Goal: Complete application form

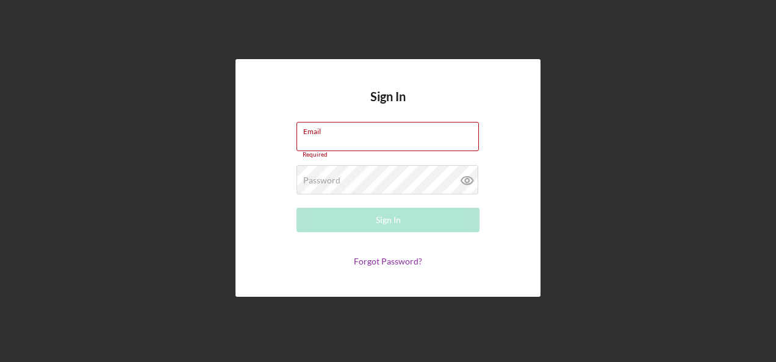
click at [351, 135] on div "Email Required" at bounding box center [388, 140] width 183 height 37
click at [337, 133] on div "Email Required" at bounding box center [388, 140] width 183 height 37
type input "[PERSON_NAME][EMAIL_ADDRESS][PERSON_NAME][DOMAIN_NAME]"
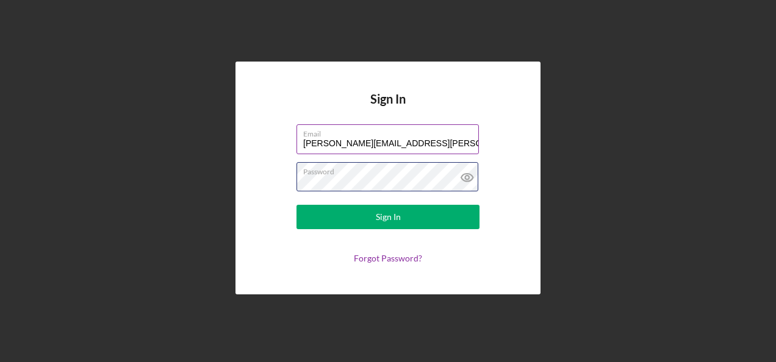
click at [297, 205] on button "Sign In" at bounding box center [388, 217] width 183 height 24
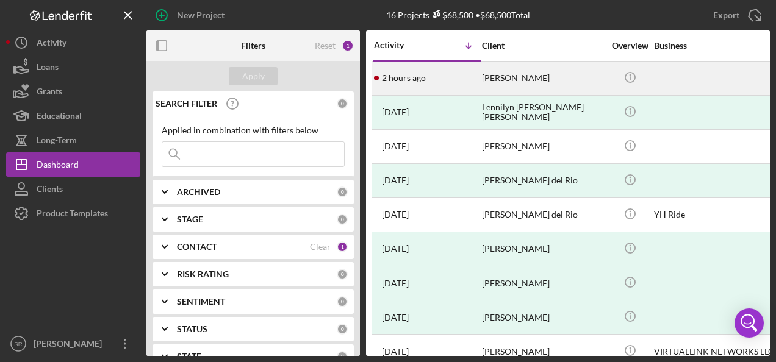
click at [423, 81] on time "2 hours ago" at bounding box center [404, 78] width 44 height 10
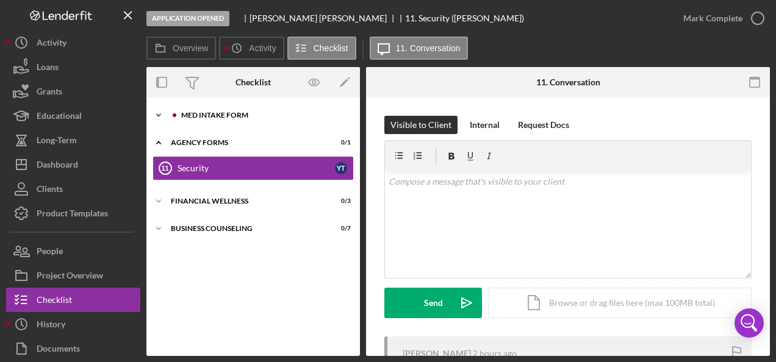
click at [203, 110] on div "Icon/Expander MED Intake Form 0 / 10" at bounding box center [253, 115] width 214 height 24
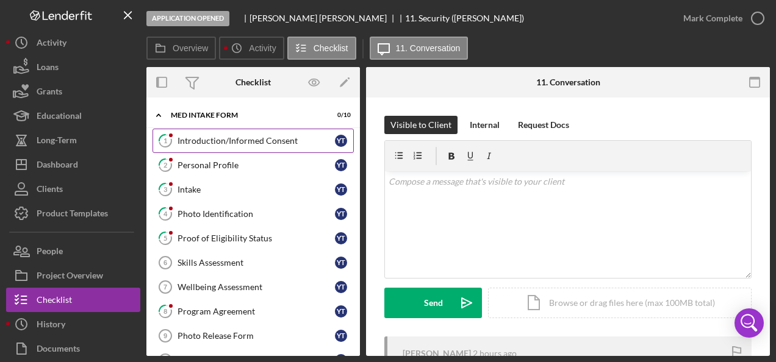
click at [222, 139] on div "Introduction/Informed Consent" at bounding box center [256, 141] width 157 height 10
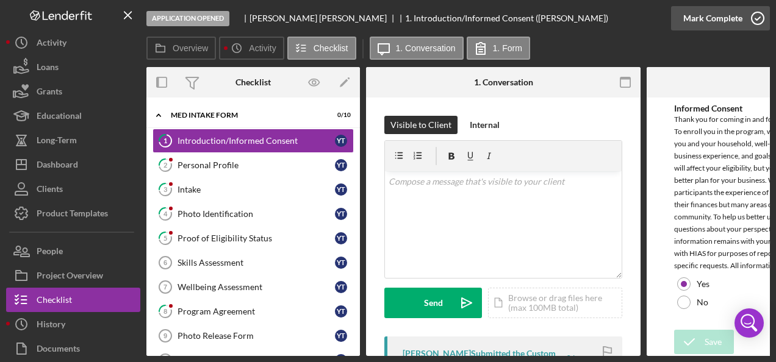
click at [759, 20] on icon "button" at bounding box center [758, 18] width 31 height 31
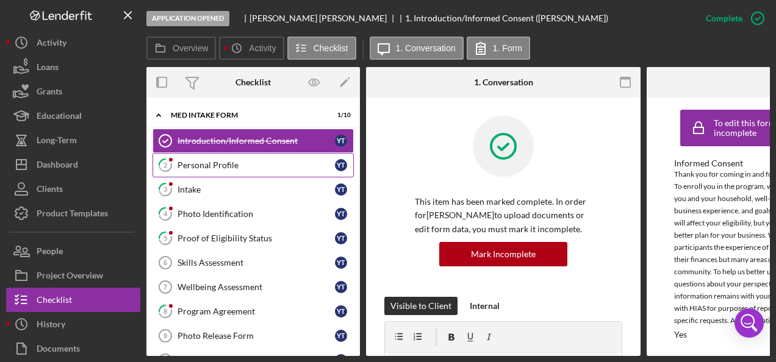
click at [221, 161] on div "Personal Profile" at bounding box center [256, 165] width 157 height 10
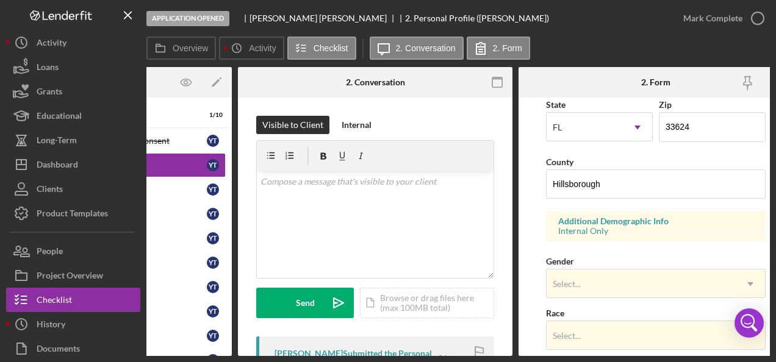
scroll to position [366, 0]
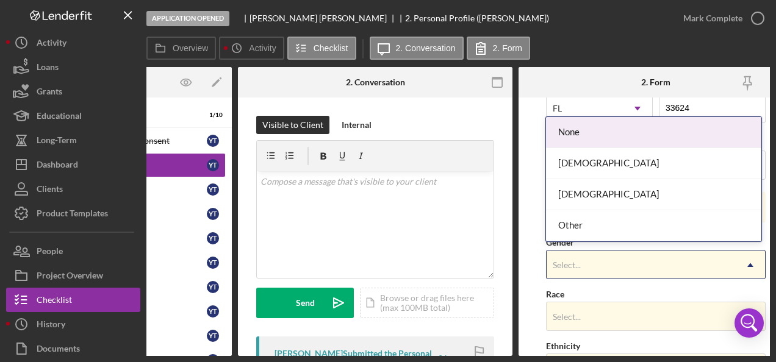
click at [681, 259] on div "Select..." at bounding box center [641, 265] width 189 height 28
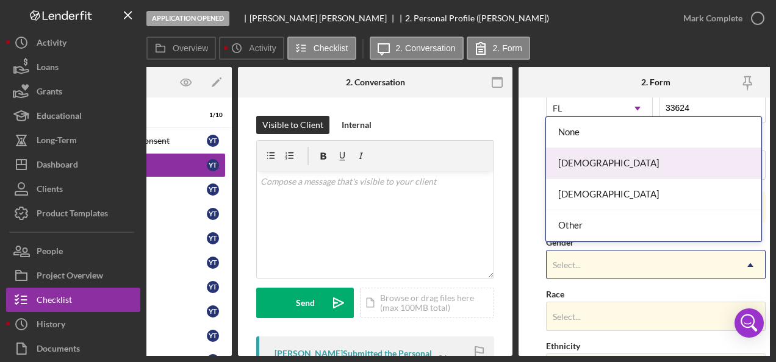
click at [603, 167] on div "Female" at bounding box center [653, 163] width 215 height 31
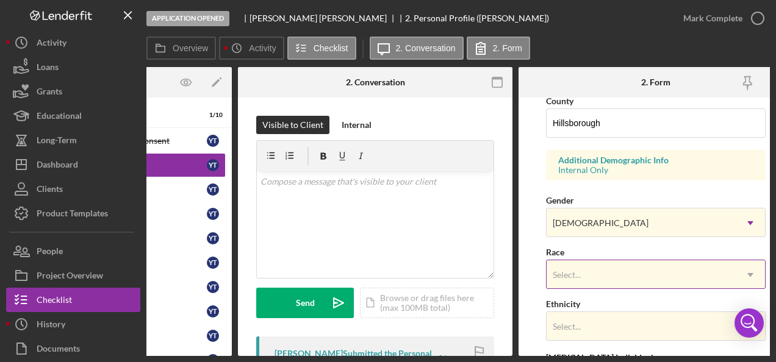
scroll to position [427, 0]
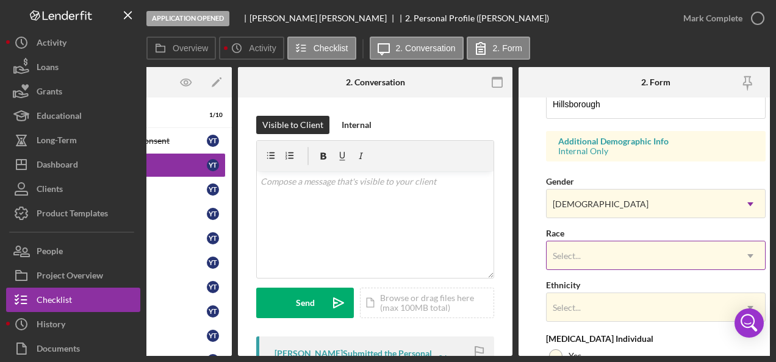
click at [619, 248] on div "Select..." at bounding box center [641, 256] width 189 height 28
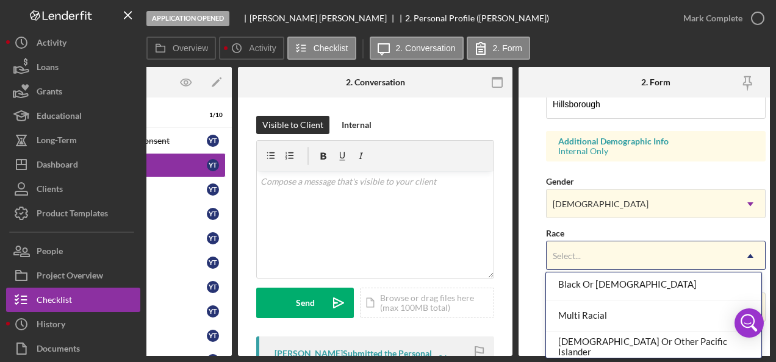
scroll to position [162, 0]
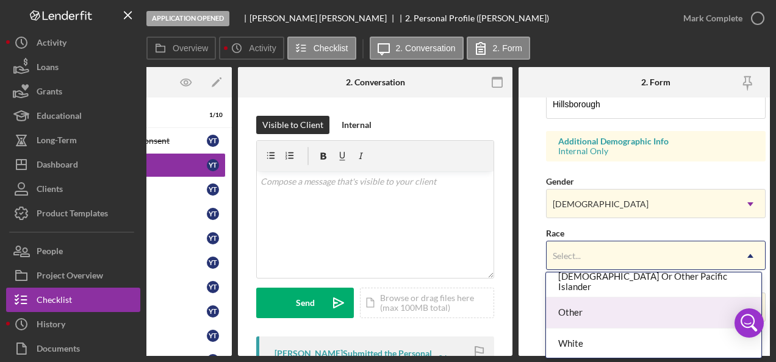
click at [596, 312] on div "Other" at bounding box center [653, 313] width 215 height 31
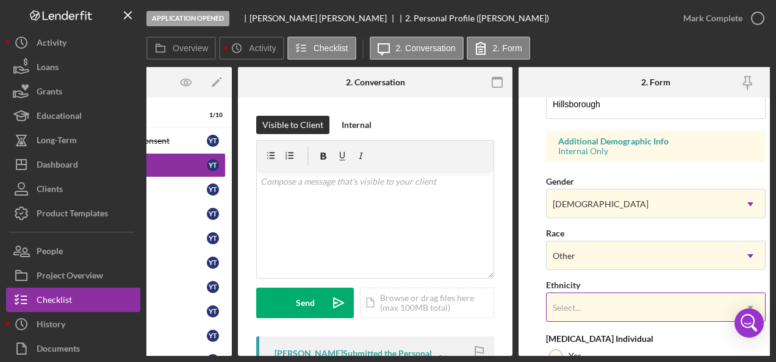
click at [599, 300] on div "Select..." at bounding box center [641, 308] width 189 height 28
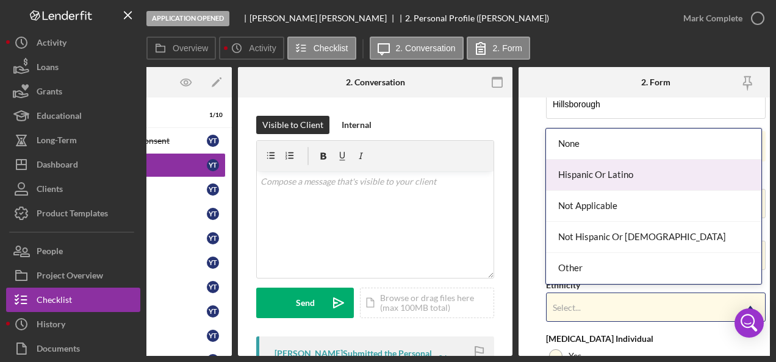
drag, startPoint x: 592, startPoint y: 171, endPoint x: 589, endPoint y: 194, distance: 23.4
click at [592, 171] on div "Hispanic Or Latino" at bounding box center [653, 175] width 215 height 31
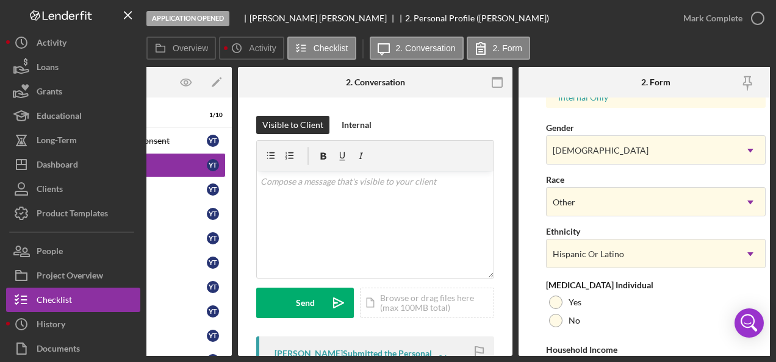
scroll to position [549, 0]
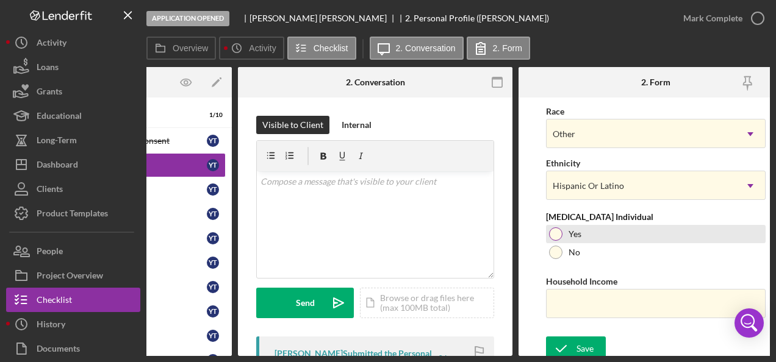
click at [554, 229] on div at bounding box center [555, 234] width 13 height 13
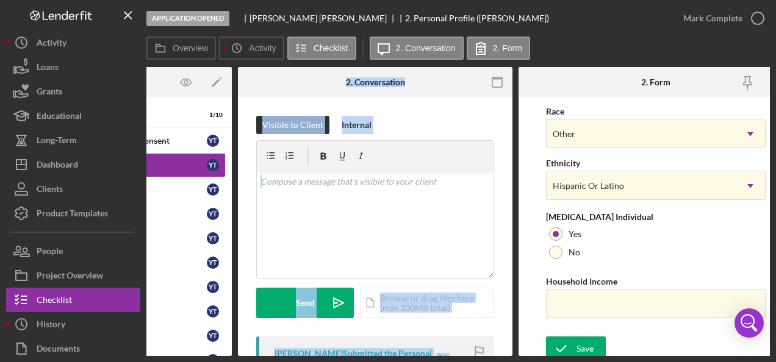
drag, startPoint x: 447, startPoint y: 352, endPoint x: 217, endPoint y: 360, distance: 230.2
click at [217, 360] on div "Application Opened Yaima Tejeda 2. Personal Profile (Yaima T.) Mark Complete Ov…" at bounding box center [388, 181] width 776 height 362
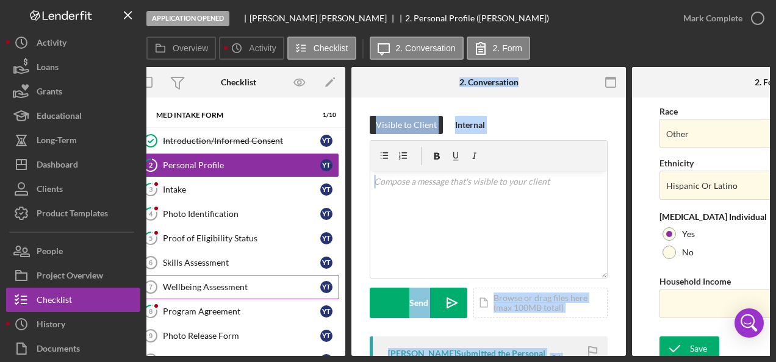
scroll to position [0, 16]
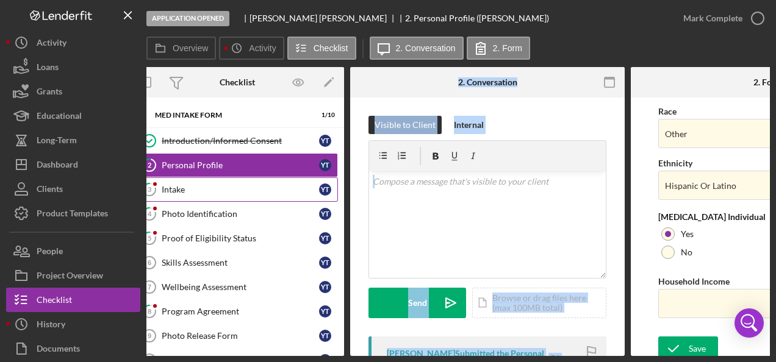
click at [195, 182] on link "3 Intake Y T" at bounding box center [237, 190] width 201 height 24
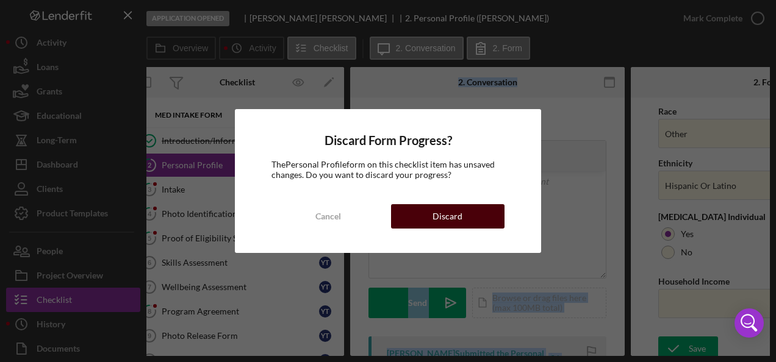
click at [450, 220] on div "Discard" at bounding box center [448, 216] width 30 height 24
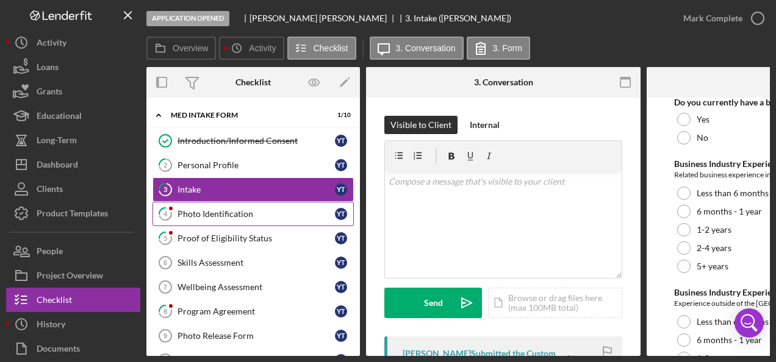
click at [200, 211] on div "Photo Identification" at bounding box center [256, 214] width 157 height 10
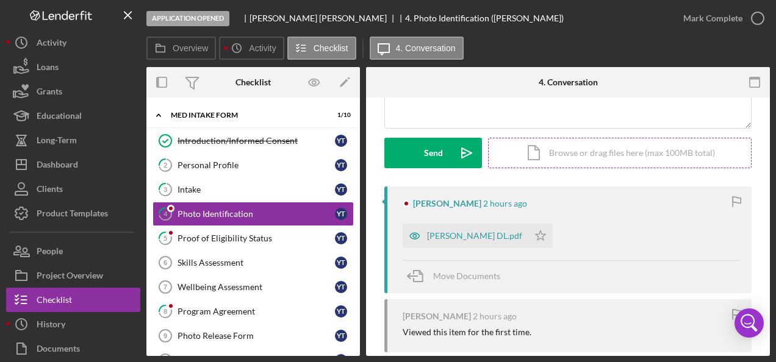
scroll to position [183, 0]
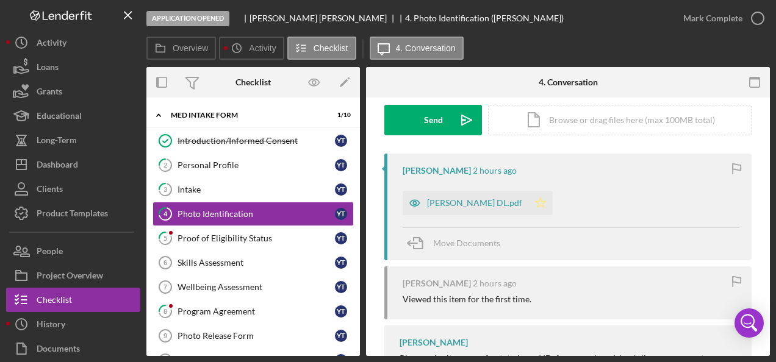
click at [536, 202] on polygon "button" at bounding box center [541, 203] width 10 height 10
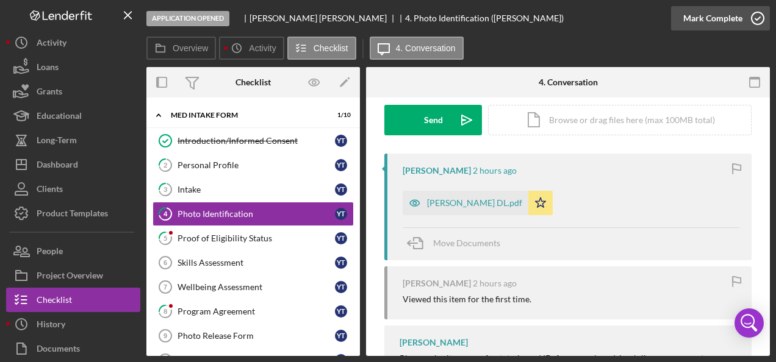
click at [763, 17] on icon "button" at bounding box center [758, 18] width 31 height 31
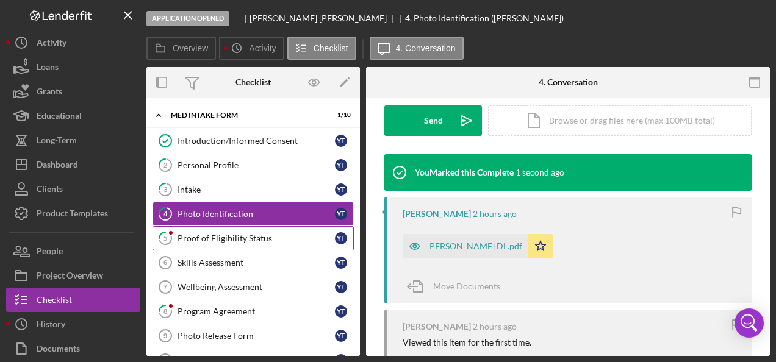
scroll to position [350, 0]
click at [242, 237] on div "Proof of Eligibility Status" at bounding box center [256, 239] width 157 height 10
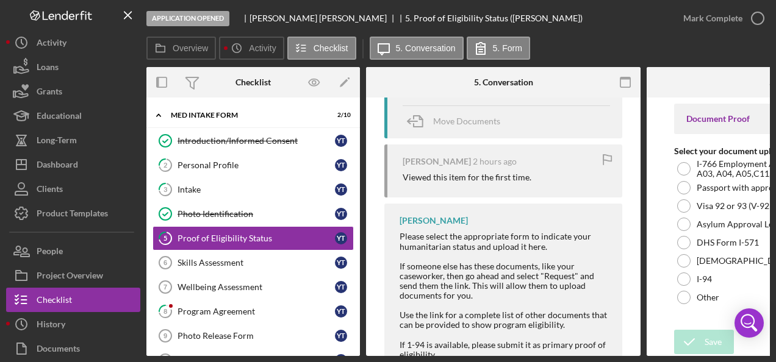
scroll to position [244, 0]
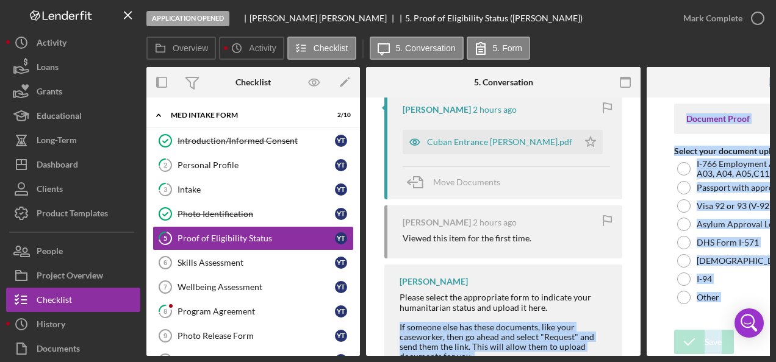
drag, startPoint x: 565, startPoint y: 357, endPoint x: 693, endPoint y: 359, distance: 128.2
click at [693, 359] on div "Application Opened Yaima Tejeda 5. Proof of Eligibility Status (Yaima T.) Mark …" at bounding box center [388, 181] width 776 height 362
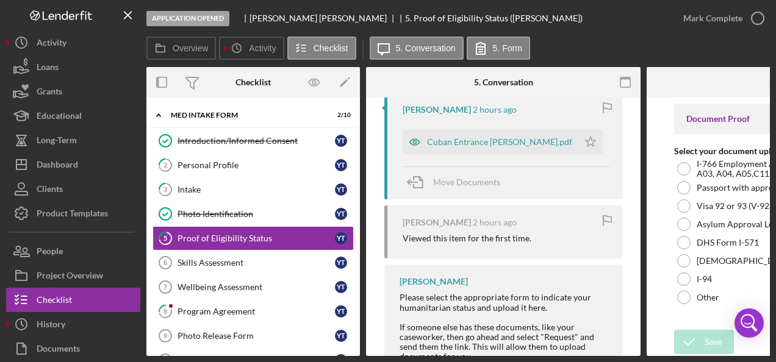
drag, startPoint x: 693, startPoint y: 359, endPoint x: 631, endPoint y: 309, distance: 79.5
click at [631, 309] on div "Visible to Client Internal Request Docs v Color teal Color pink Remove color Ad…" at bounding box center [503, 173] width 275 height 638
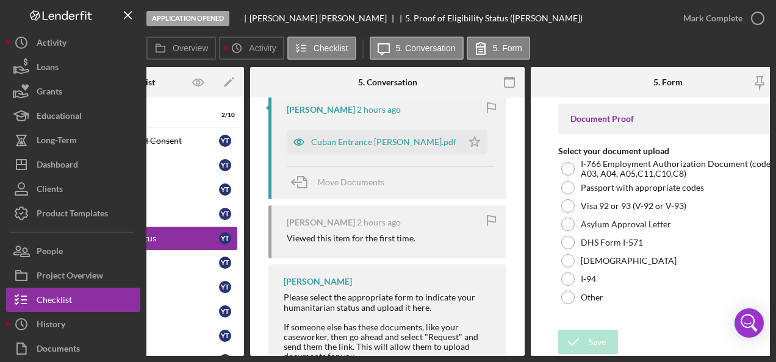
scroll to position [0, 123]
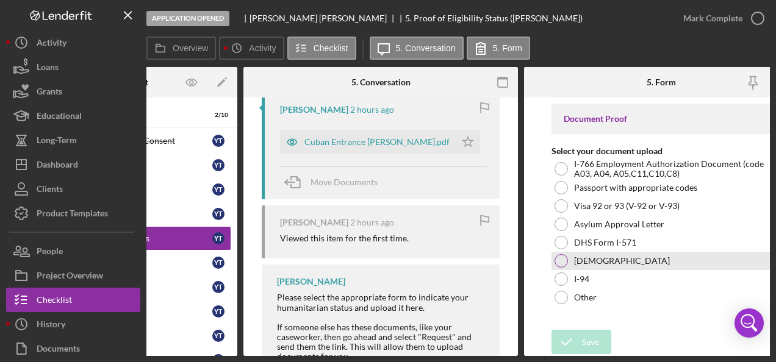
click at [559, 261] on div at bounding box center [561, 260] width 13 height 13
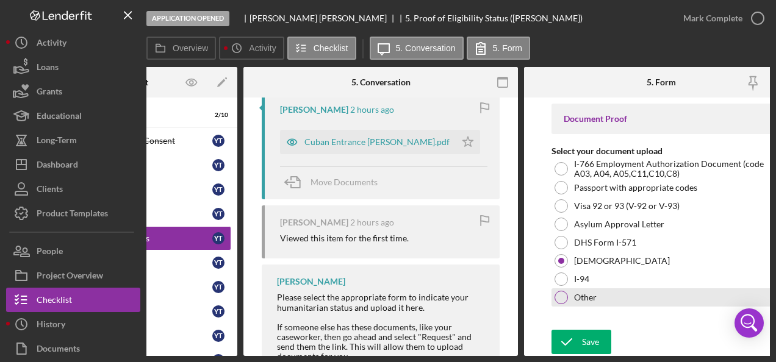
click at [559, 298] on div at bounding box center [561, 297] width 13 height 13
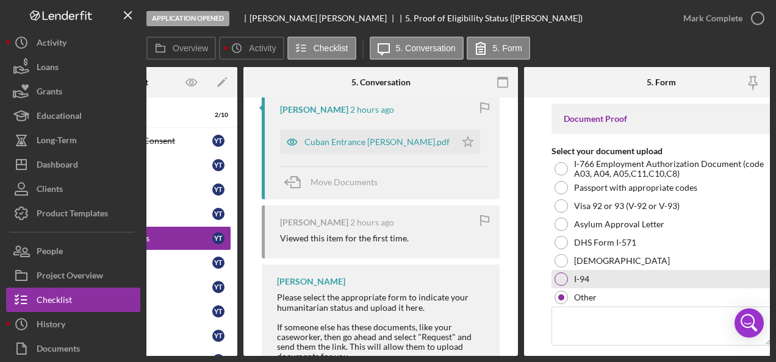
scroll to position [39, 0]
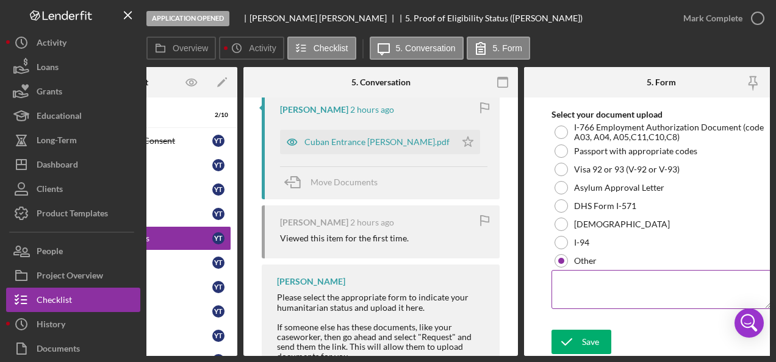
click at [593, 282] on textarea at bounding box center [662, 289] width 220 height 39
type textarea "C"
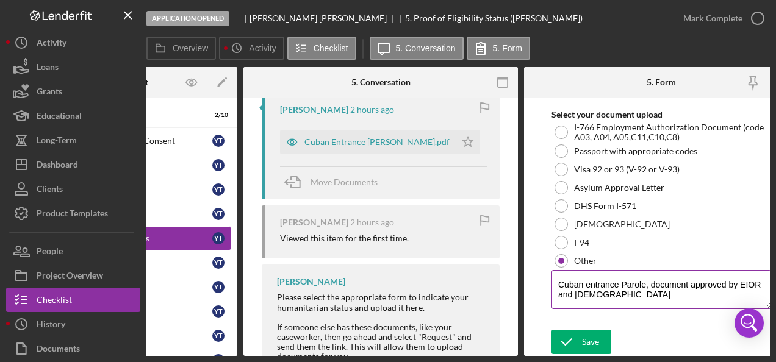
click at [578, 292] on textarea "Cuban entrance Parole, document approved by EIOR and green card" at bounding box center [662, 289] width 220 height 39
type textarea "Cuban entrance Parole, document approved by EIOR and Green Card"
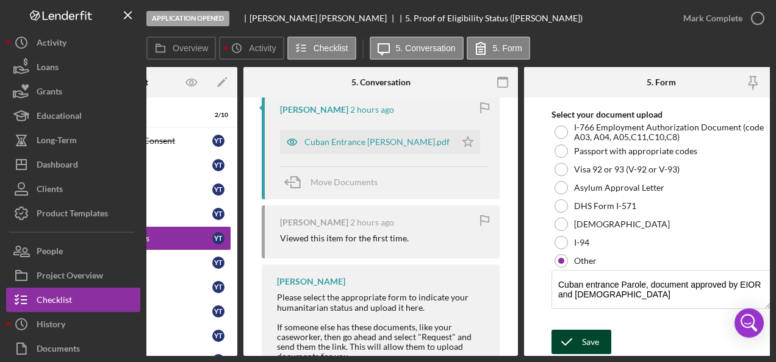
click at [582, 337] on div "Save" at bounding box center [590, 342] width 17 height 24
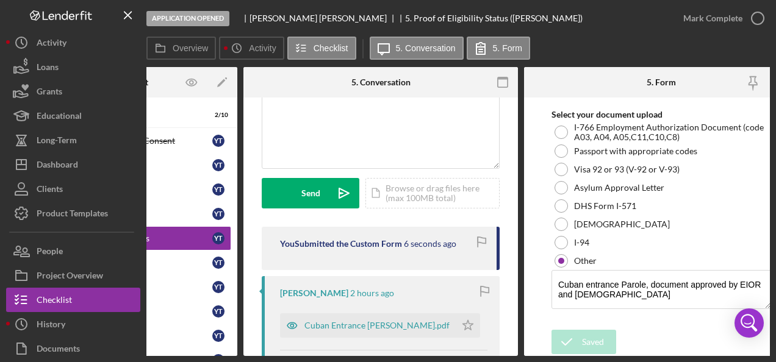
scroll to position [171, 0]
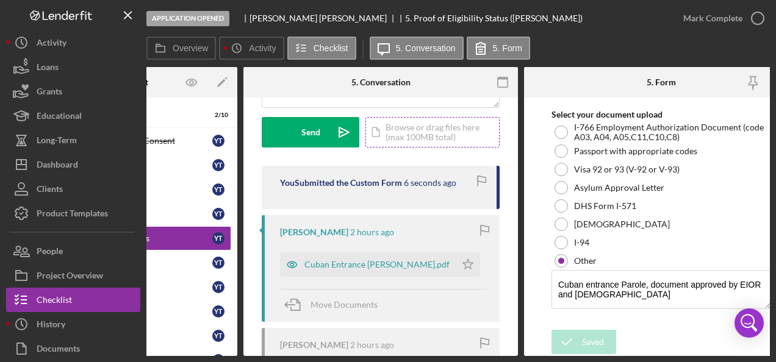
click at [409, 132] on div "Icon/Document Browse or drag files here (max 100MB total) Tap to choose files o…" at bounding box center [433, 132] width 134 height 31
click at [406, 126] on div "Icon/Document Browse or drag files here (max 100MB total) Tap to choose files o…" at bounding box center [433, 132] width 134 height 31
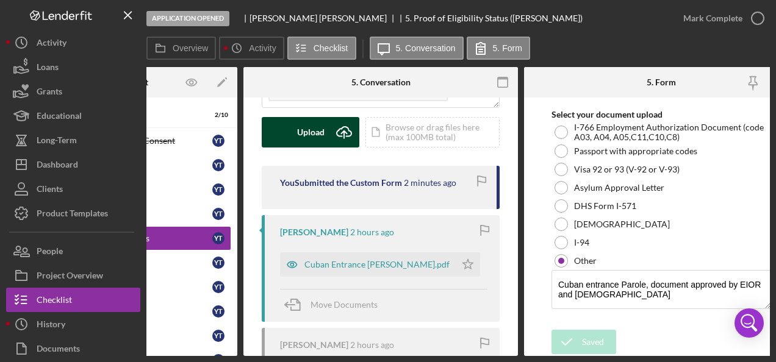
click at [301, 128] on div "Upload" at bounding box center [310, 132] width 27 height 31
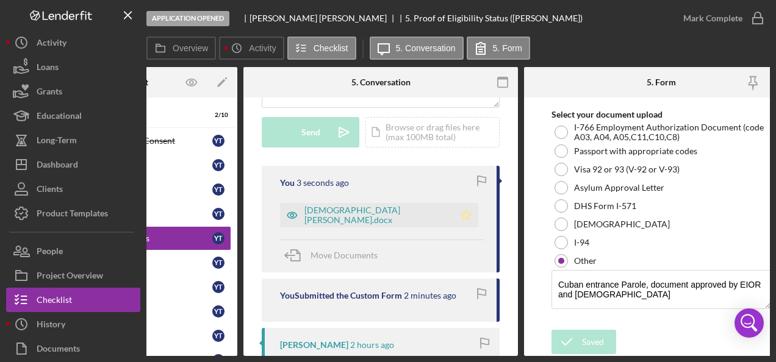
click at [454, 216] on icon "Icon/Star" at bounding box center [466, 215] width 24 height 24
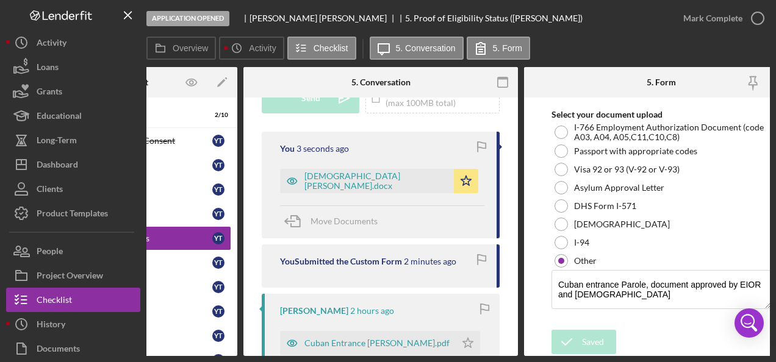
scroll to position [232, 0]
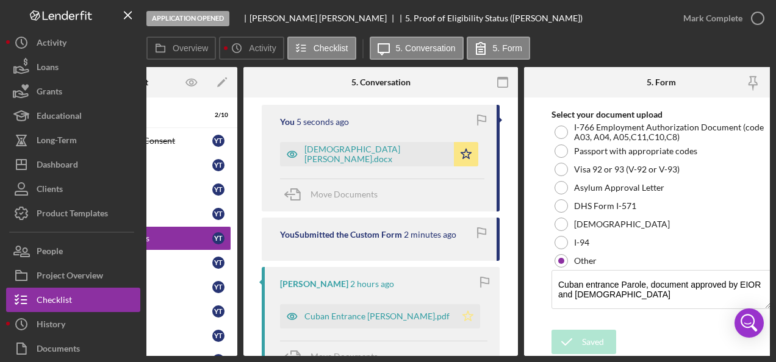
click at [465, 314] on polygon "button" at bounding box center [468, 317] width 10 height 10
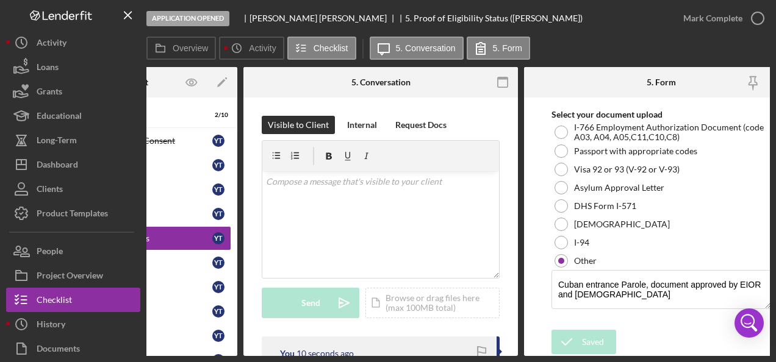
scroll to position [0, 0]
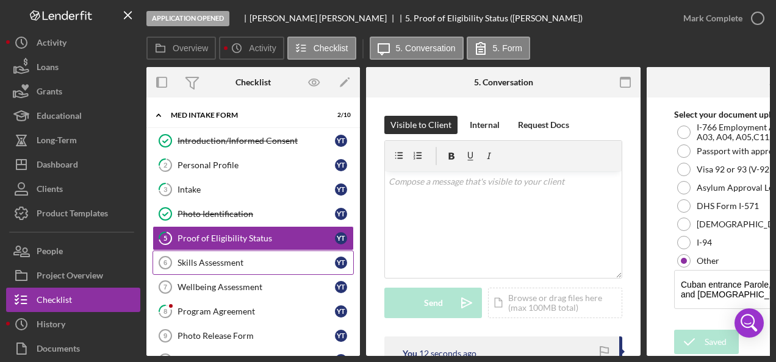
click at [236, 262] on div "Skills Assessment" at bounding box center [256, 263] width 157 height 10
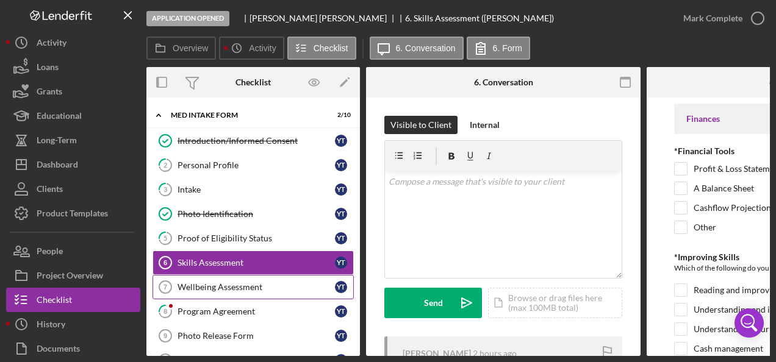
click at [231, 277] on link "Wellbeing Assessment 7 Wellbeing Assessment Y T" at bounding box center [253, 287] width 201 height 24
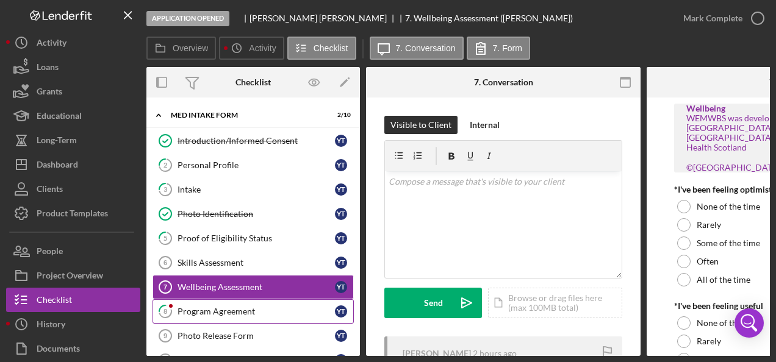
click at [217, 307] on div "Program Agreement" at bounding box center [256, 312] width 157 height 10
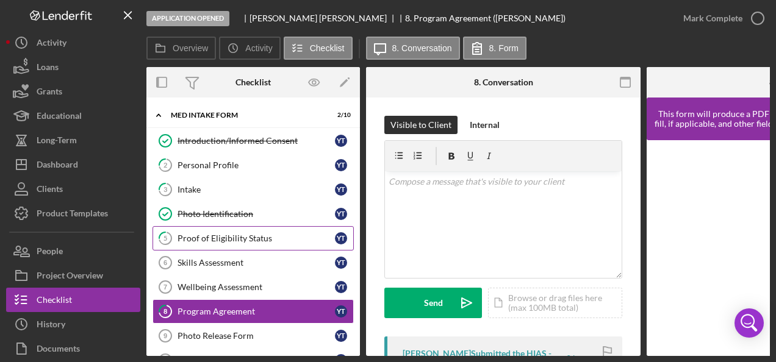
click at [232, 234] on div "Proof of Eligibility Status" at bounding box center [256, 239] width 157 height 10
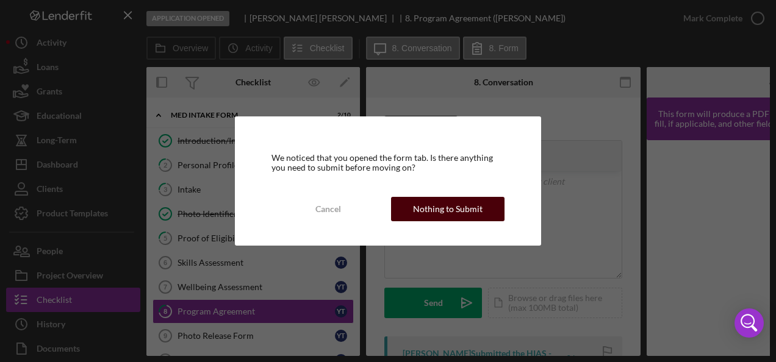
click at [434, 204] on div "Nothing to Submit" at bounding box center [448, 209] width 70 height 24
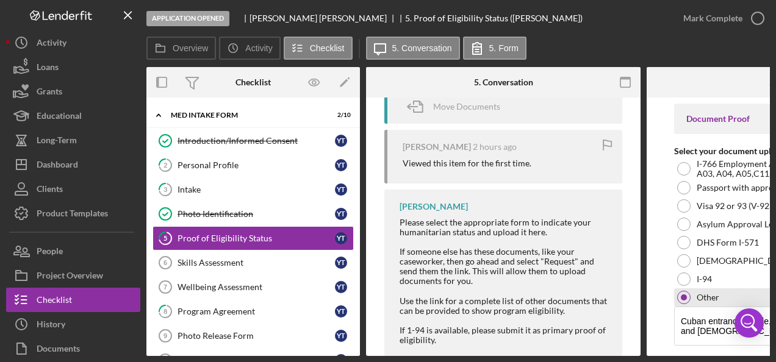
scroll to position [39, 0]
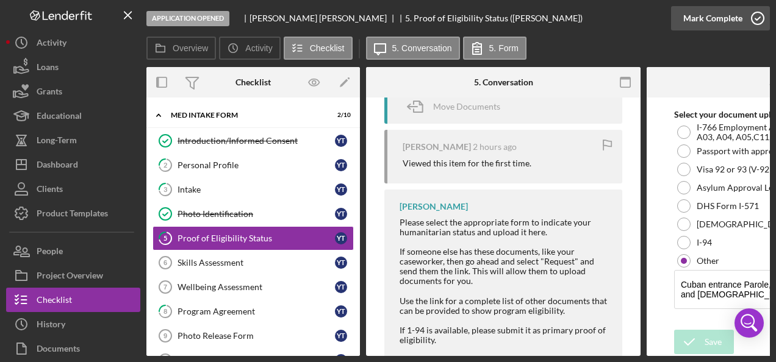
click at [757, 19] on icon "button" at bounding box center [758, 18] width 31 height 31
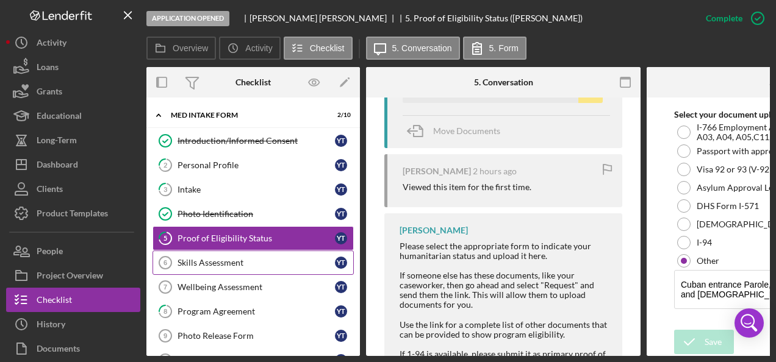
scroll to position [707, 0]
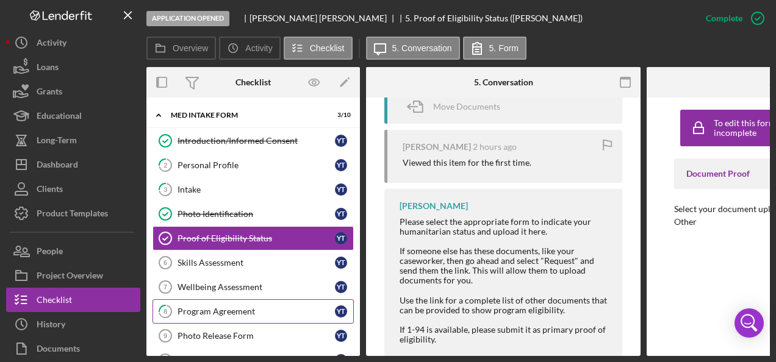
click at [223, 307] on div "Program Agreement" at bounding box center [256, 312] width 157 height 10
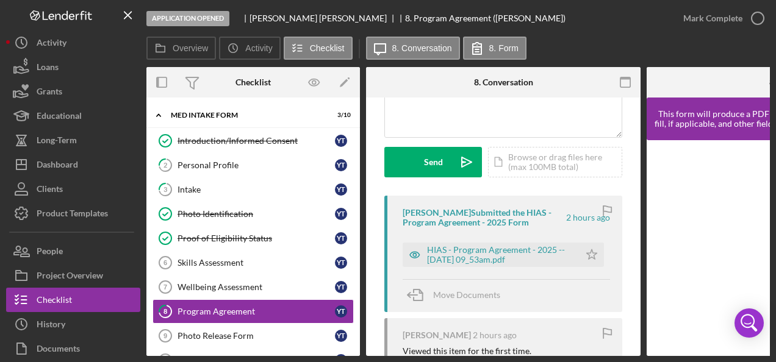
scroll to position [122, 0]
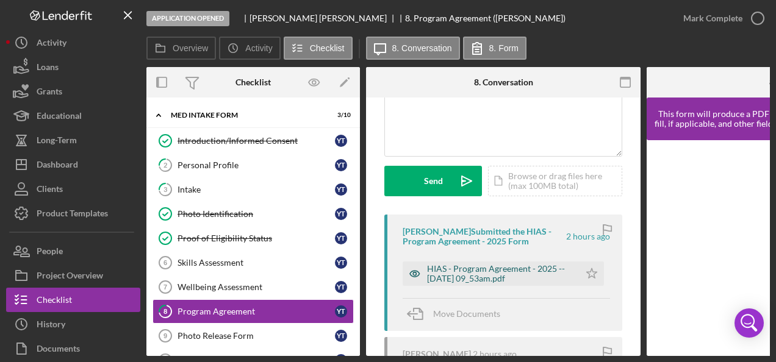
click at [481, 273] on div "HIAS - Program Agreement - 2025 -- 2025-10-01 09_53am.pdf" at bounding box center [500, 274] width 146 height 20
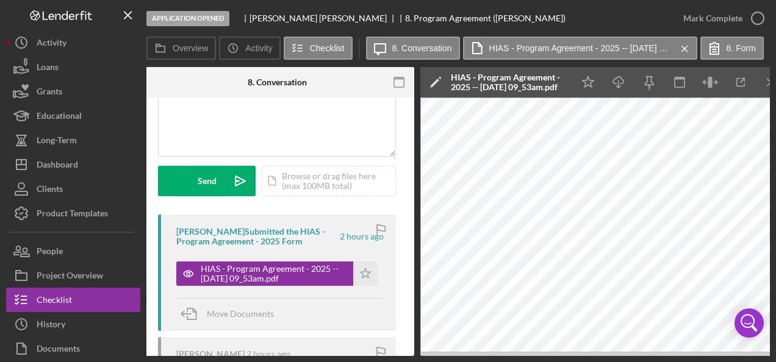
scroll to position [0, 232]
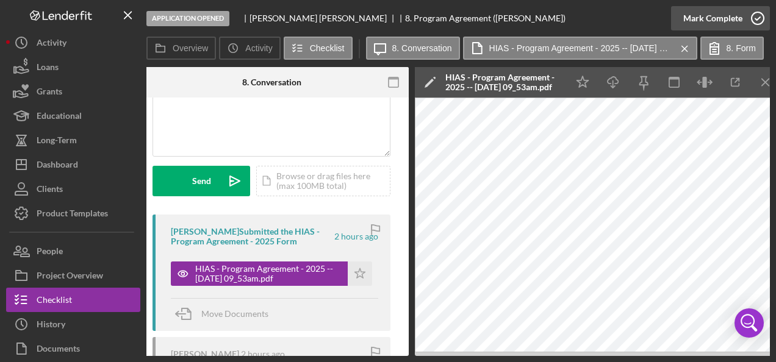
click at [755, 18] on icon "button" at bounding box center [758, 18] width 31 height 31
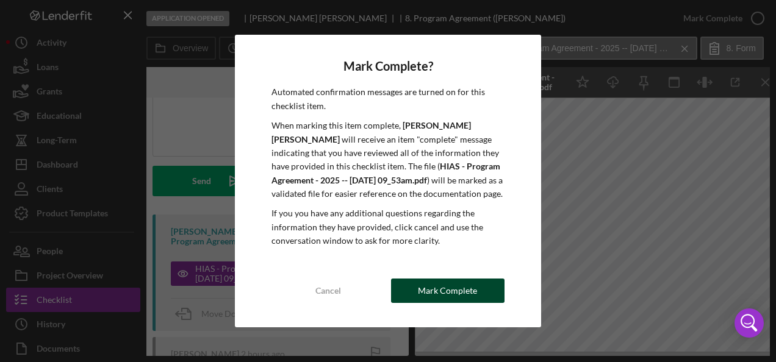
click at [427, 284] on div "Mark Complete" at bounding box center [447, 291] width 59 height 24
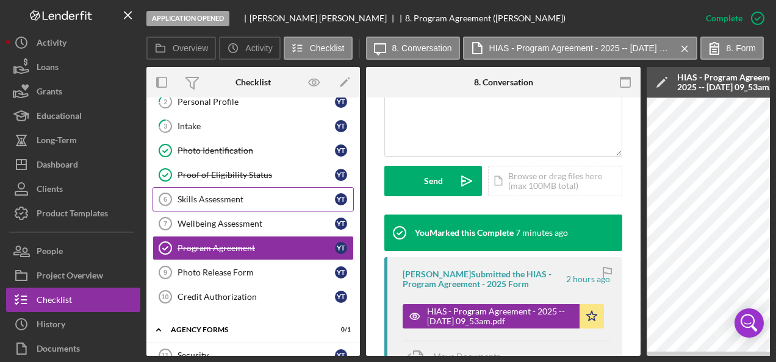
scroll to position [0, 0]
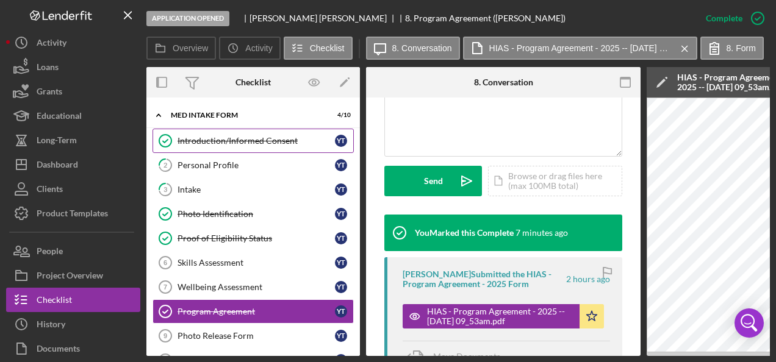
click at [238, 131] on link "Introduction/Informed Consent Introduction/Informed Consent Y T" at bounding box center [253, 141] width 201 height 24
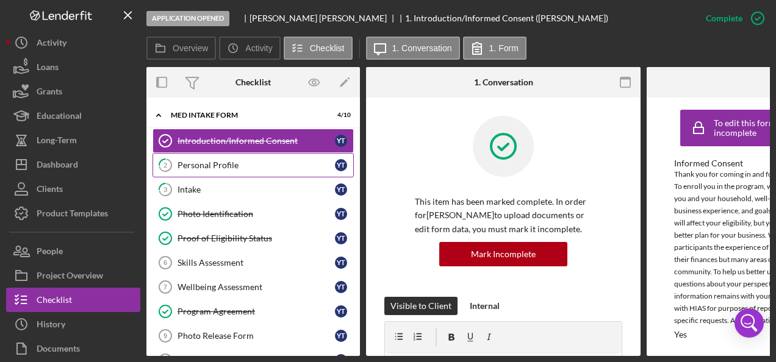
click at [229, 161] on div "Personal Profile" at bounding box center [256, 165] width 157 height 10
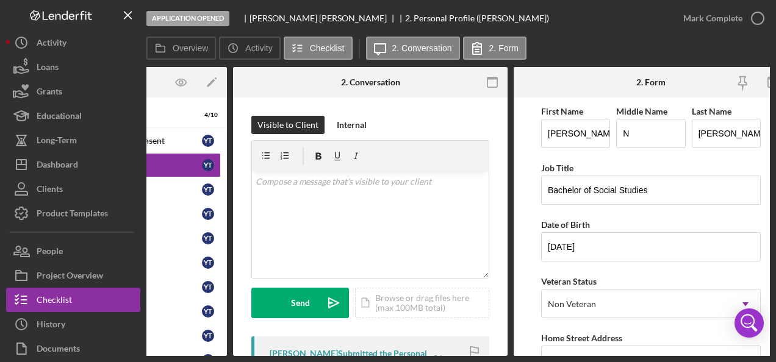
scroll to position [0, 151]
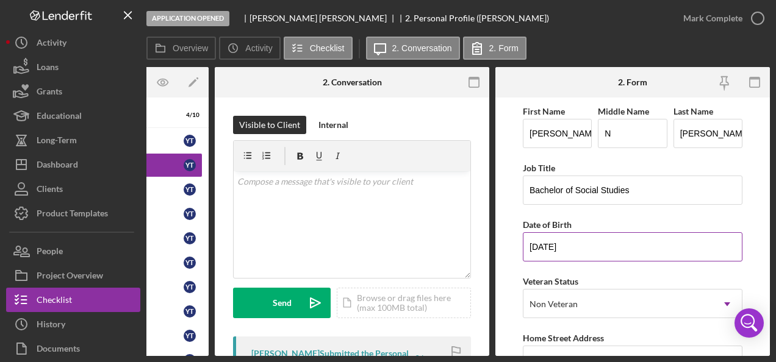
click at [546, 250] on input "07/02/1983" at bounding box center [633, 246] width 220 height 29
click at [546, 249] on input "07/02/1983" at bounding box center [633, 246] width 220 height 29
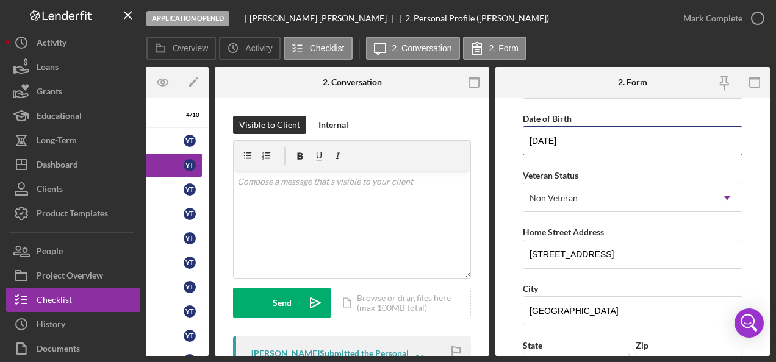
scroll to position [122, 0]
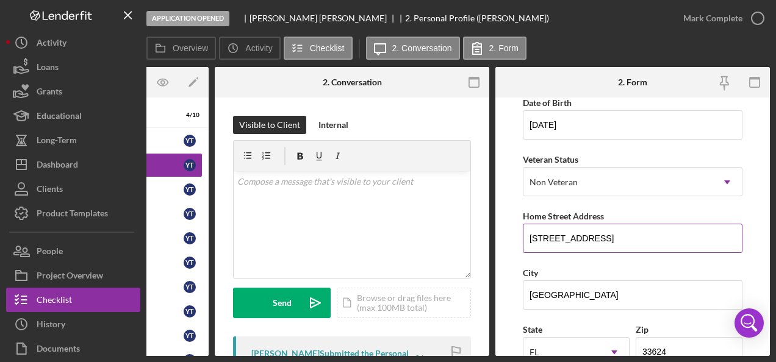
click at [581, 234] on input "4911 COUNTRY AIRE LANE" at bounding box center [633, 238] width 220 height 29
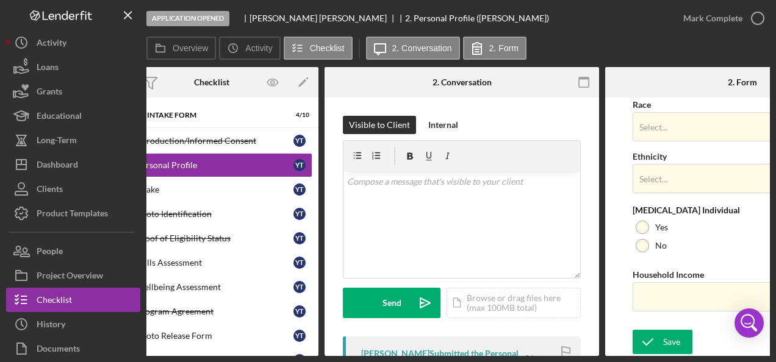
scroll to position [0, 0]
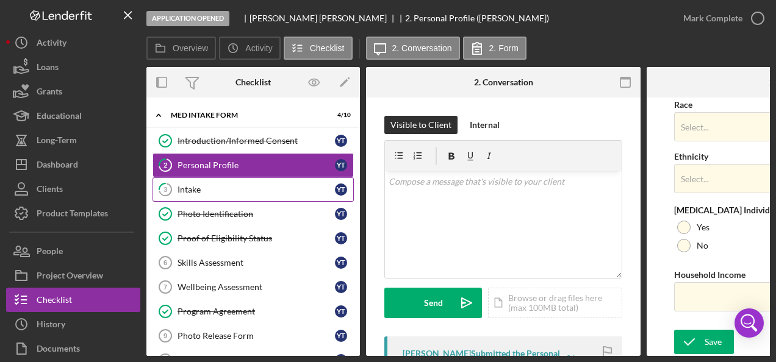
click at [229, 187] on div "Intake" at bounding box center [256, 190] width 157 height 10
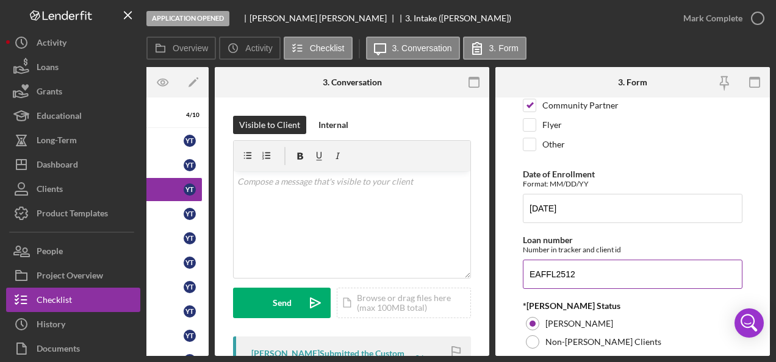
scroll to position [122, 0]
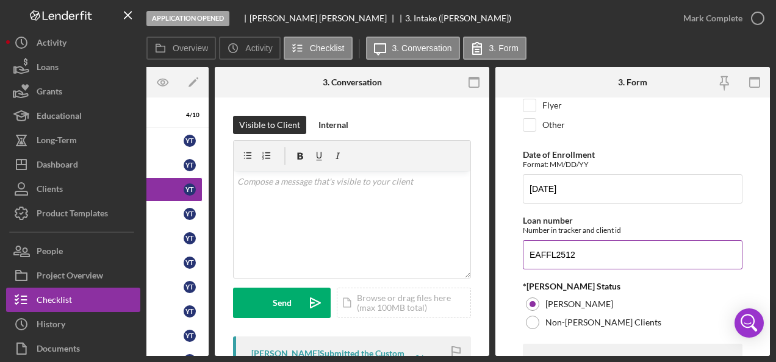
click at [539, 254] on input "EAFFL2512" at bounding box center [633, 254] width 220 height 29
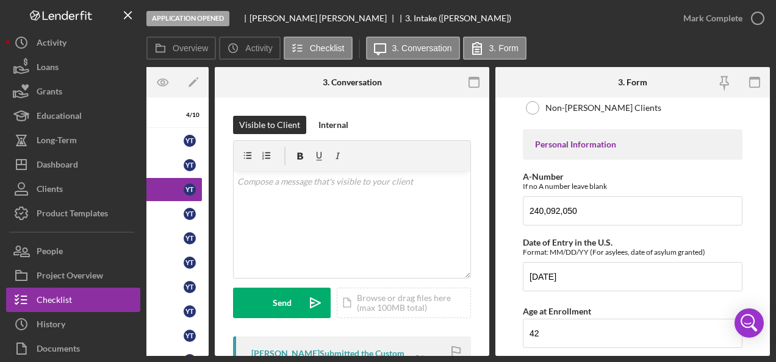
scroll to position [366, 0]
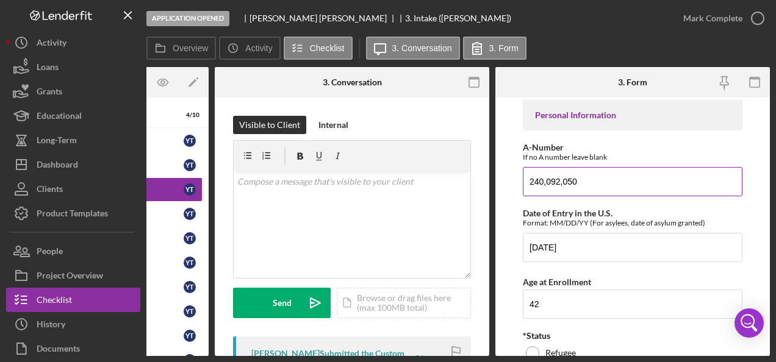
click at [559, 177] on input "240,092,050" at bounding box center [633, 181] width 220 height 29
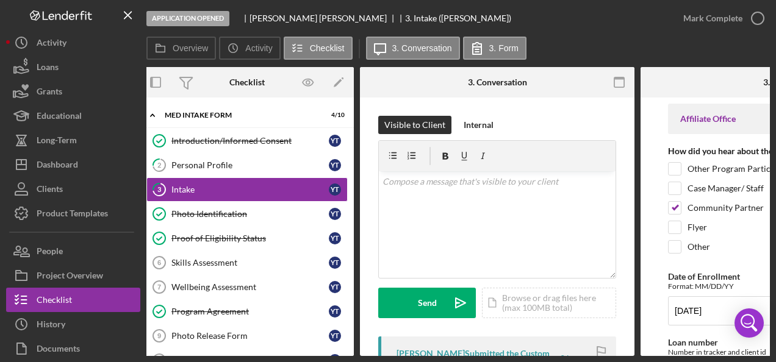
scroll to position [0, 0]
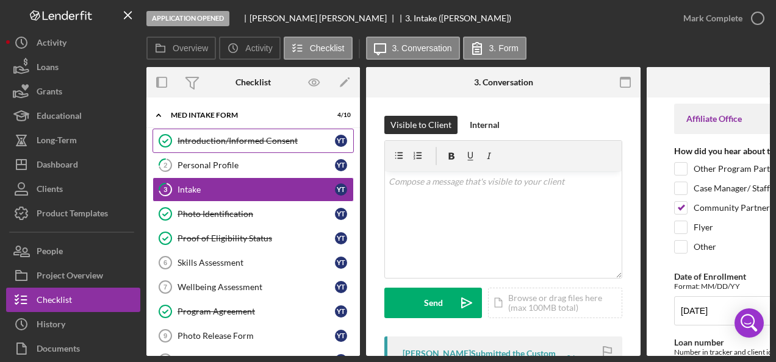
click at [247, 129] on link "Introduction/Informed Consent Introduction/Informed Consent Y T" at bounding box center [253, 141] width 201 height 24
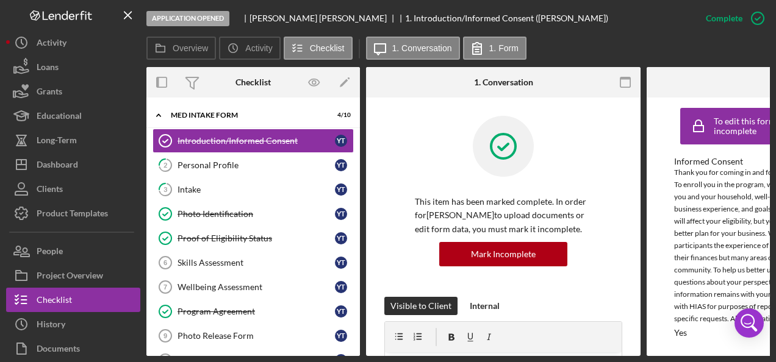
scroll to position [5, 0]
click at [242, 164] on div "Personal Profile" at bounding box center [256, 165] width 157 height 10
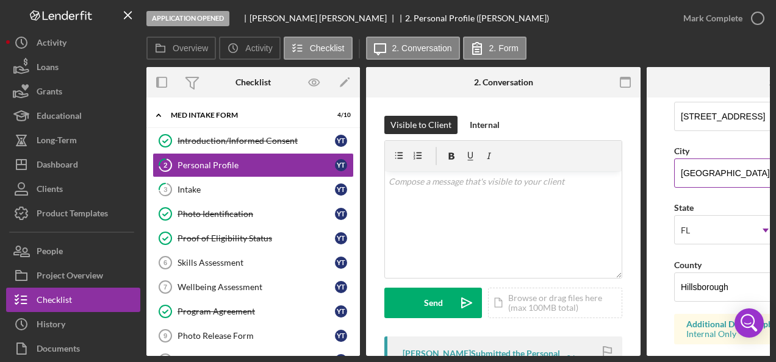
scroll to position [366, 0]
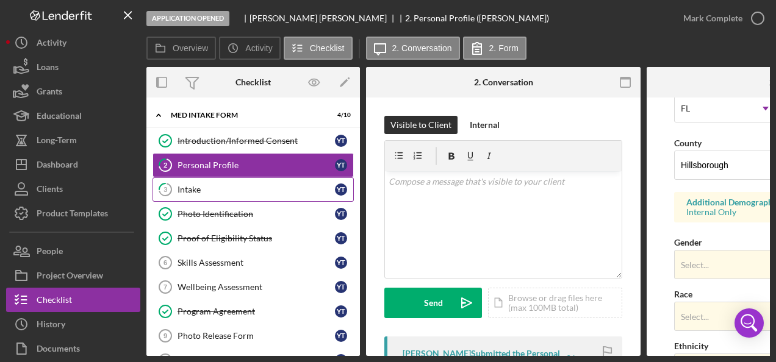
click at [202, 186] on div "Intake" at bounding box center [256, 190] width 157 height 10
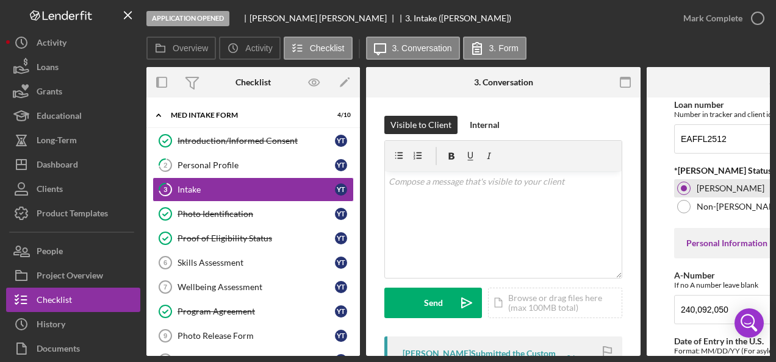
scroll to position [305, 0]
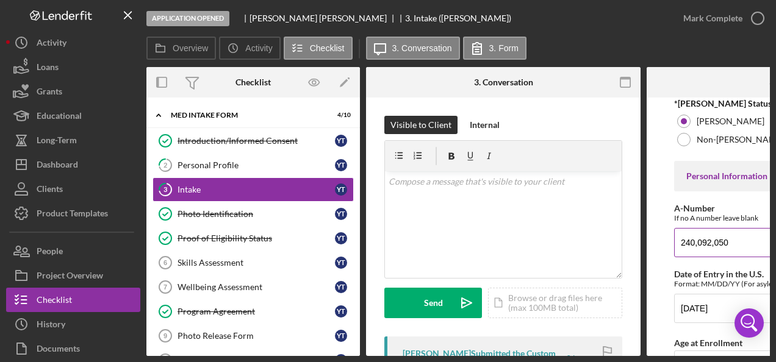
click at [697, 234] on input "240,092,050" at bounding box center [784, 242] width 220 height 29
click at [248, 162] on div "Personal Profile" at bounding box center [256, 165] width 157 height 10
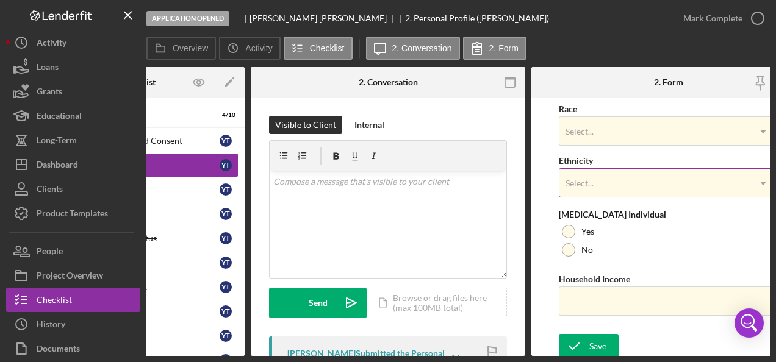
scroll to position [556, 0]
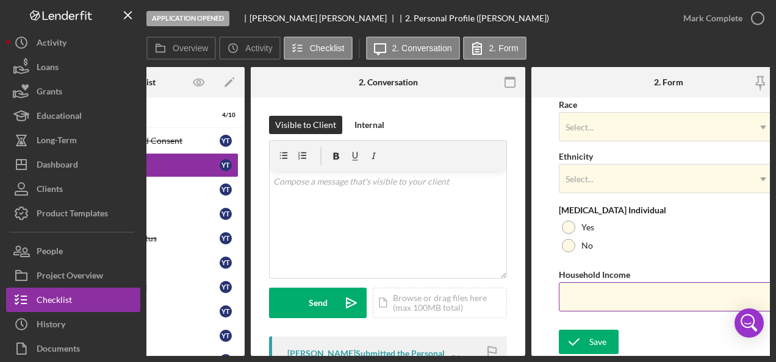
click at [617, 286] on input "Household Income" at bounding box center [669, 297] width 220 height 29
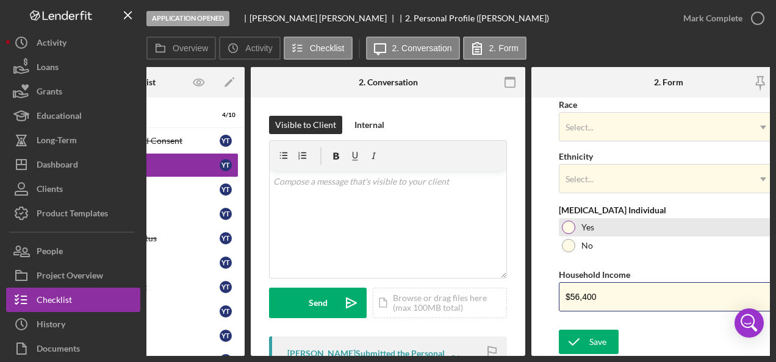
type input "$56,400"
click at [579, 226] on div "Yes" at bounding box center [669, 227] width 220 height 18
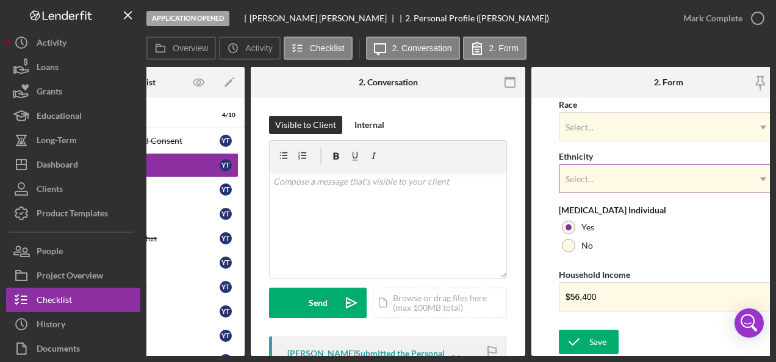
click at [582, 175] on div "Select..." at bounding box center [580, 180] width 28 height 10
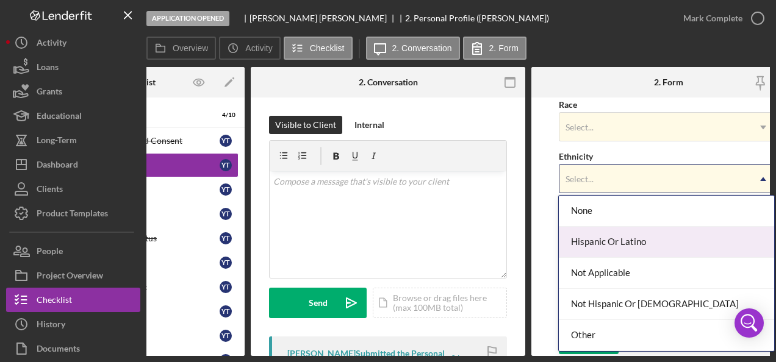
click at [591, 239] on div "Hispanic Or Latino" at bounding box center [666, 242] width 215 height 31
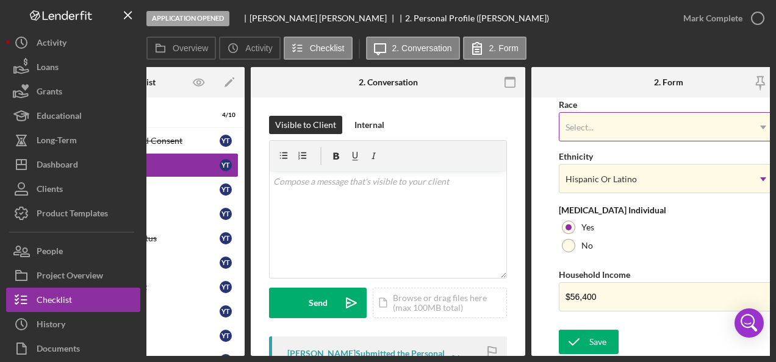
click at [588, 117] on div "Select..." at bounding box center [654, 127] width 189 height 28
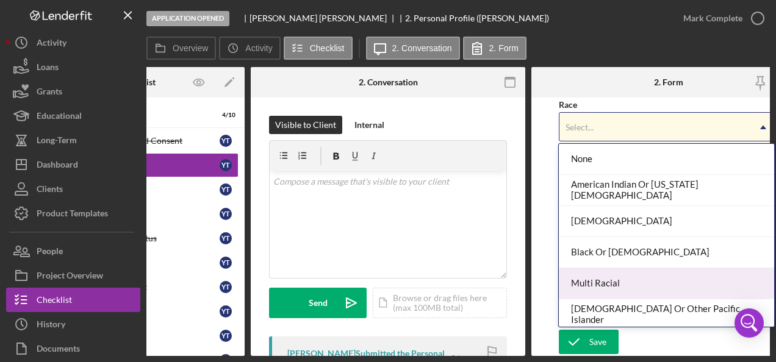
scroll to position [64, 0]
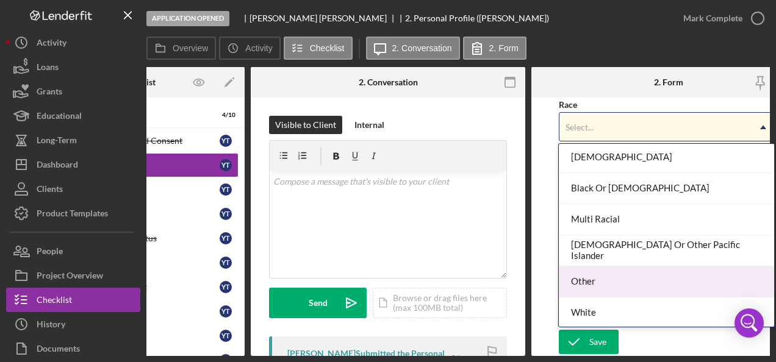
click at [599, 280] on div "Other" at bounding box center [666, 282] width 215 height 31
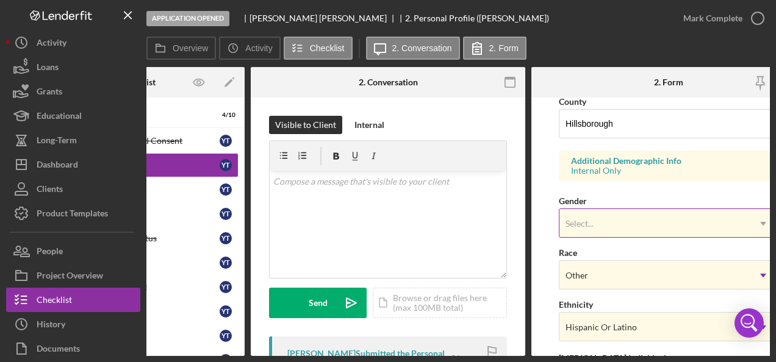
scroll to position [434, 0]
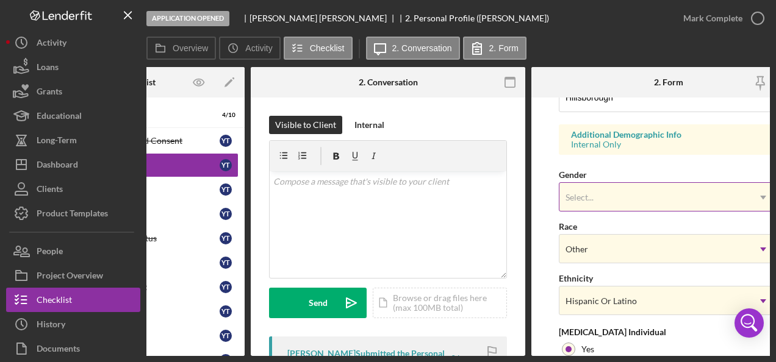
click at [608, 189] on div "Select..." at bounding box center [654, 198] width 189 height 28
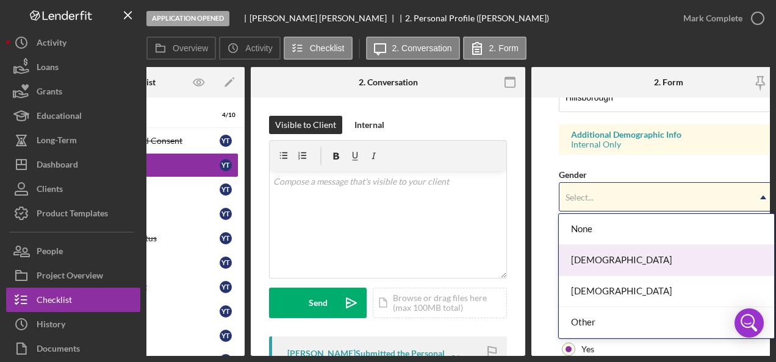
click at [593, 255] on div "Female" at bounding box center [666, 260] width 215 height 31
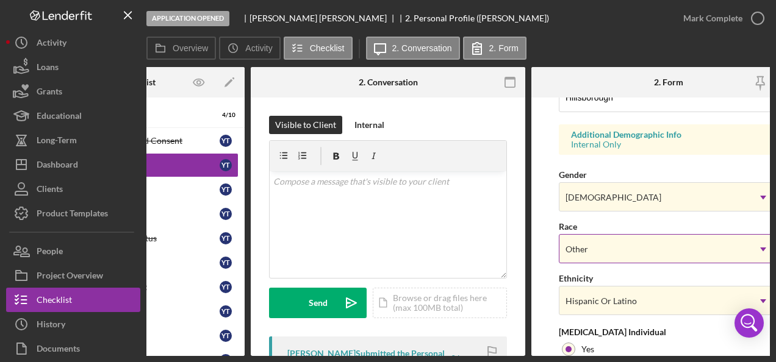
click at [591, 243] on div "Other" at bounding box center [654, 250] width 189 height 28
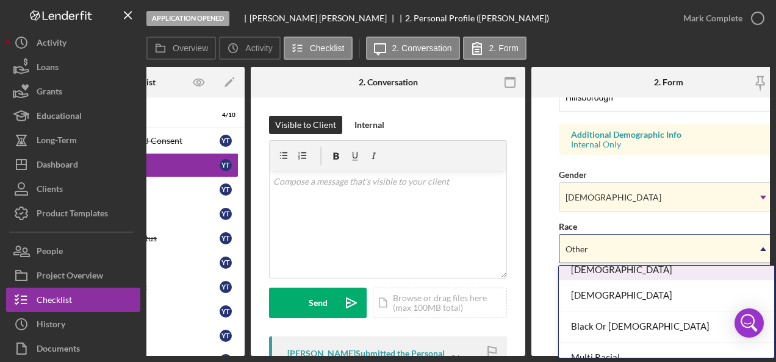
scroll to position [155, 0]
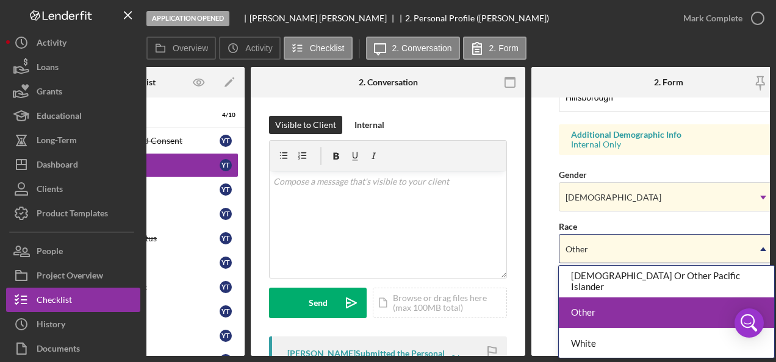
click at [607, 305] on div "Other" at bounding box center [666, 313] width 215 height 31
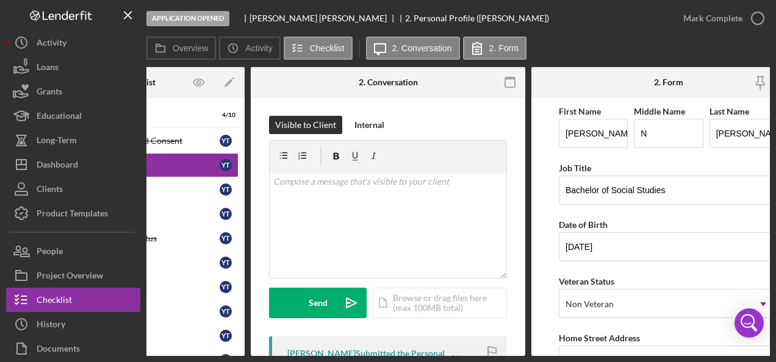
scroll to position [0, 0]
drag, startPoint x: 679, startPoint y: 189, endPoint x: 542, endPoint y: 189, distance: 136.1
click at [542, 189] on form "First Name Yaima Middle Name N Last Name Tejeda Job Title Bachelor of Social St…" at bounding box center [668, 227] width 275 height 259
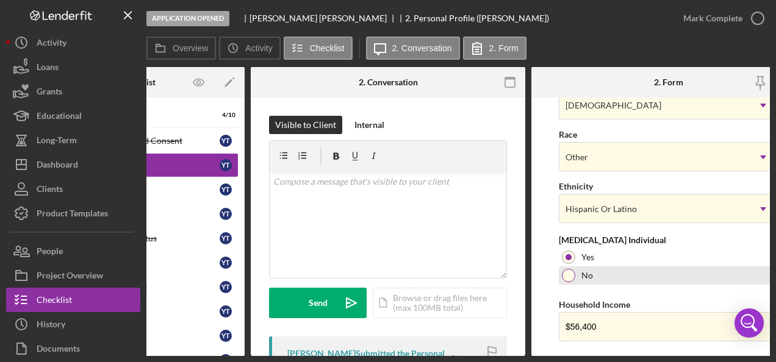
scroll to position [556, 0]
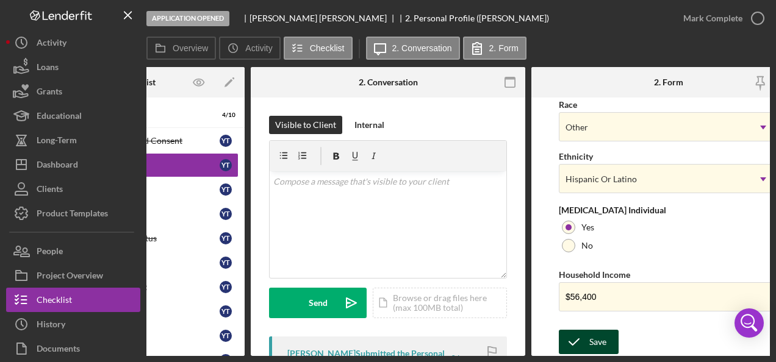
type input "Case Manager"
click at [593, 332] on div "Save" at bounding box center [597, 342] width 17 height 24
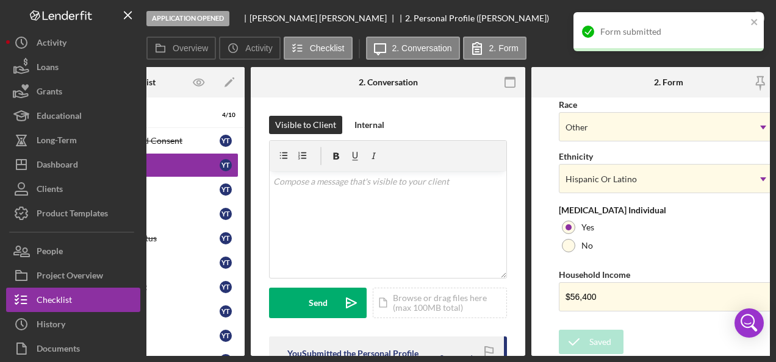
scroll to position [0, 0]
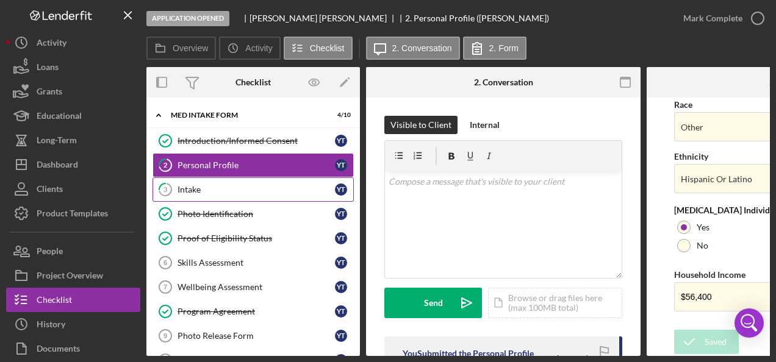
click at [218, 192] on div "Intake" at bounding box center [256, 190] width 157 height 10
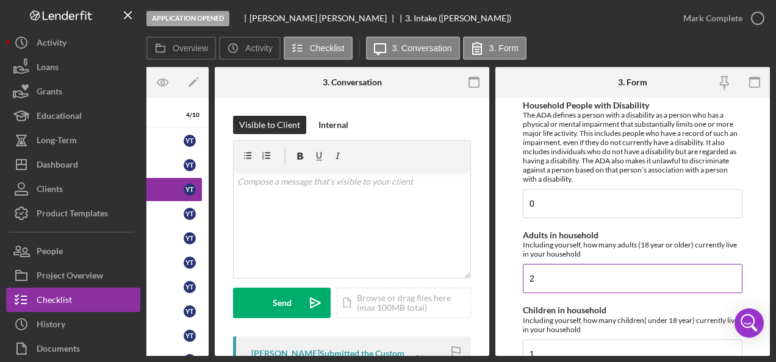
scroll to position [1648, 0]
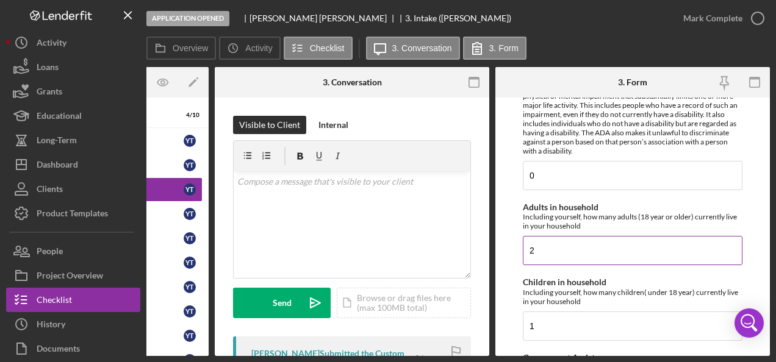
click at [563, 244] on input "2" at bounding box center [633, 250] width 220 height 29
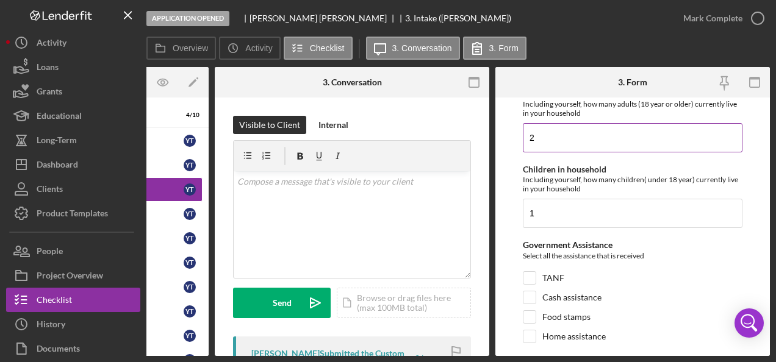
scroll to position [1770, 0]
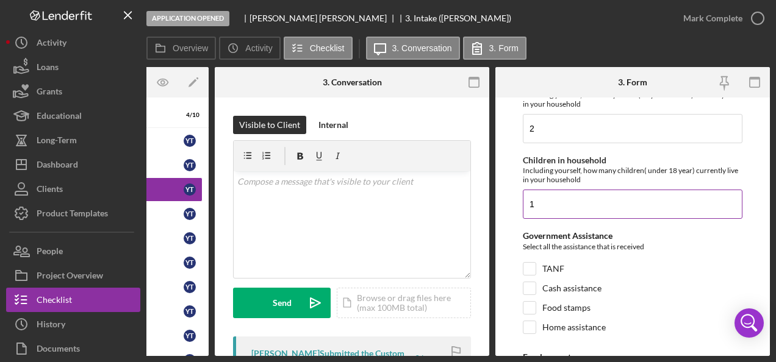
click at [563, 192] on input "1" at bounding box center [633, 204] width 220 height 29
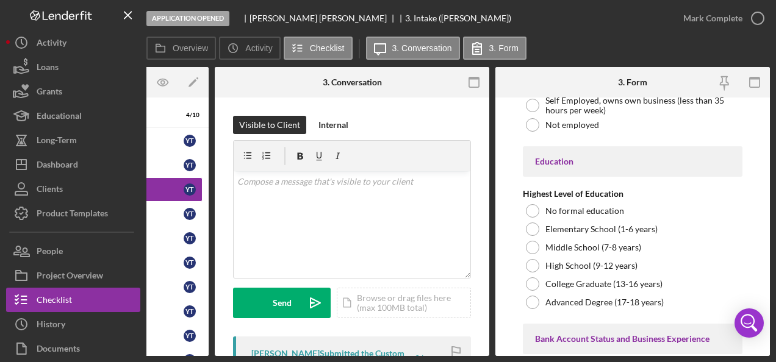
scroll to position [2136, 0]
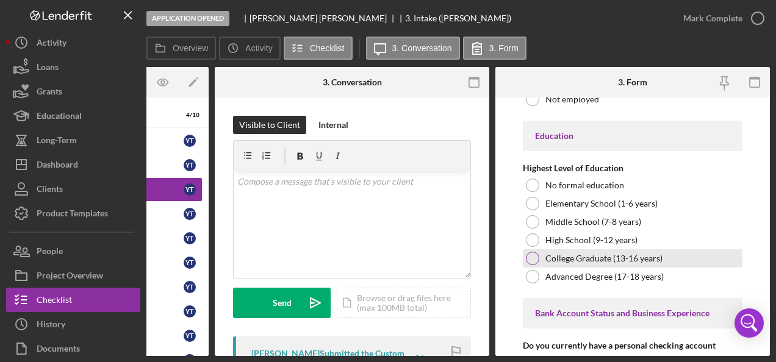
type input "2"
click at [536, 252] on div at bounding box center [532, 258] width 13 height 13
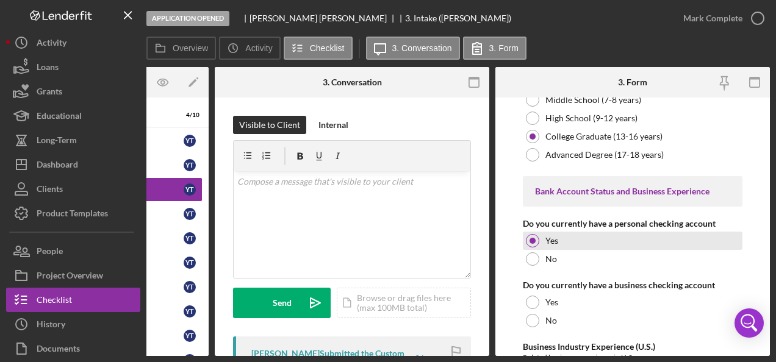
scroll to position [2319, 0]
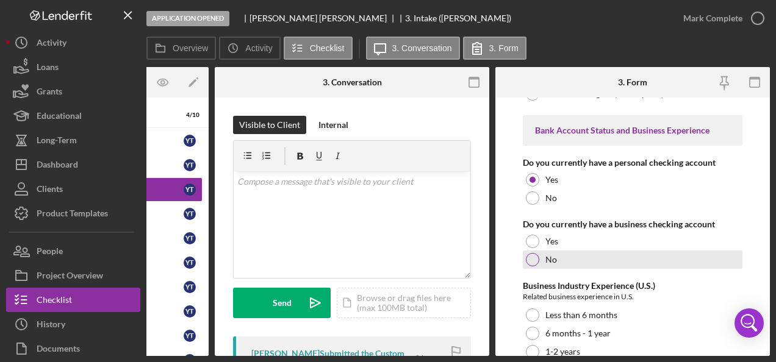
click at [532, 253] on div at bounding box center [532, 259] width 13 height 13
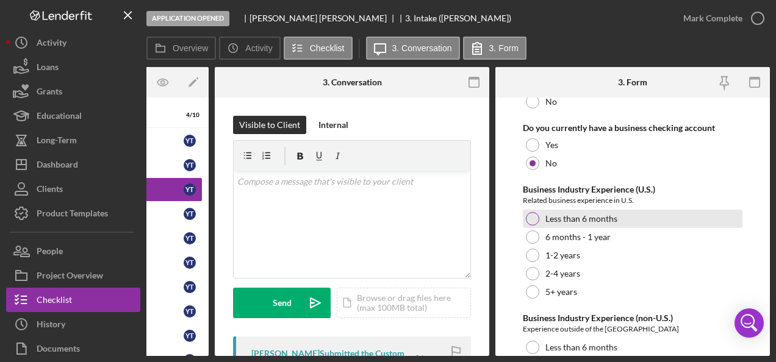
scroll to position [2441, 0]
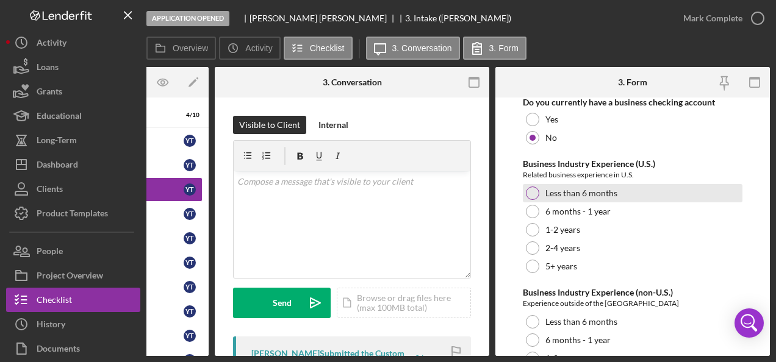
click at [531, 187] on div at bounding box center [532, 193] width 13 height 13
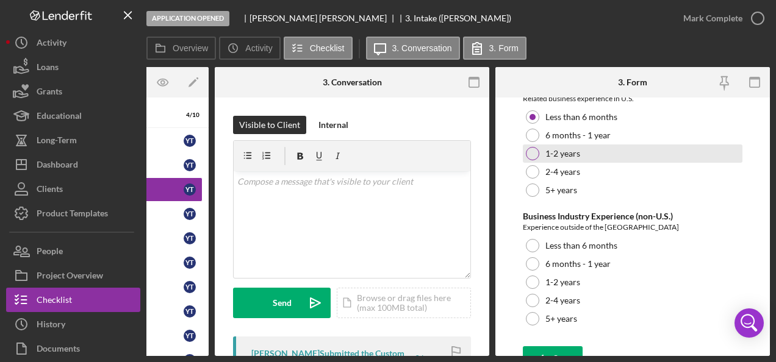
scroll to position [2527, 0]
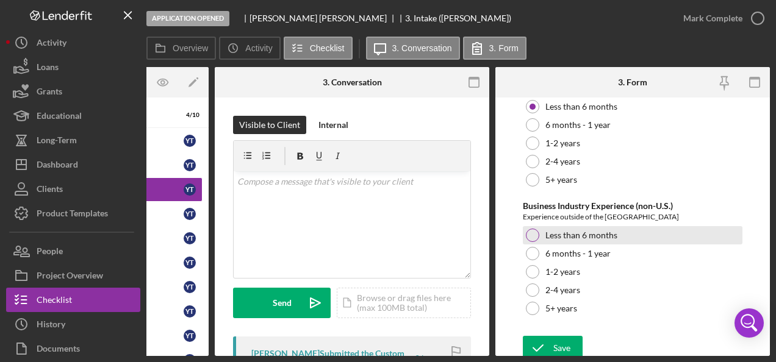
click at [534, 229] on div at bounding box center [532, 235] width 13 height 13
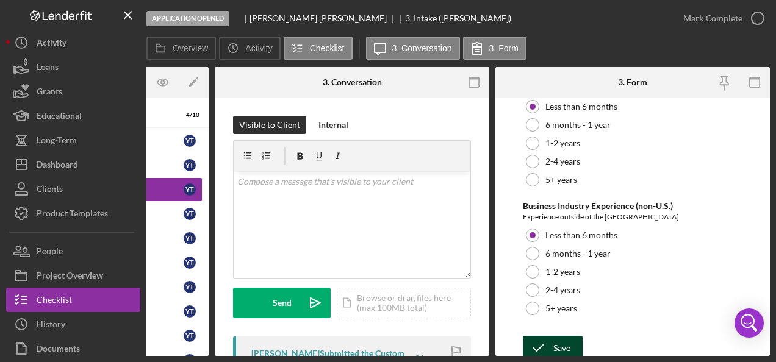
click at [544, 337] on icon "submit" at bounding box center [538, 348] width 31 height 31
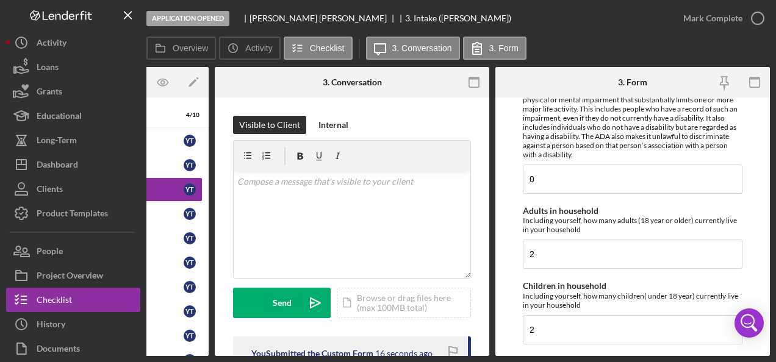
scroll to position [1770, 0]
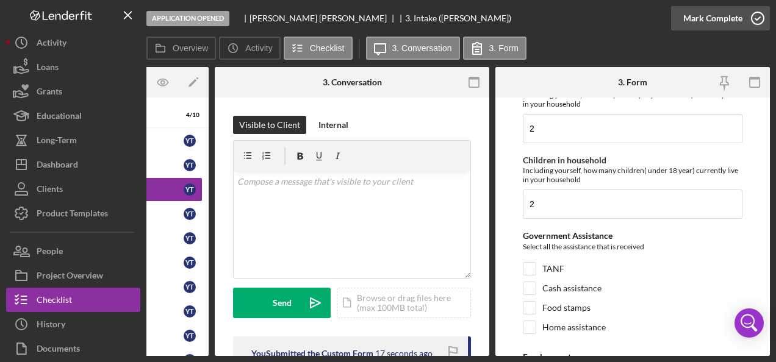
click at [757, 20] on icon "button" at bounding box center [758, 18] width 31 height 31
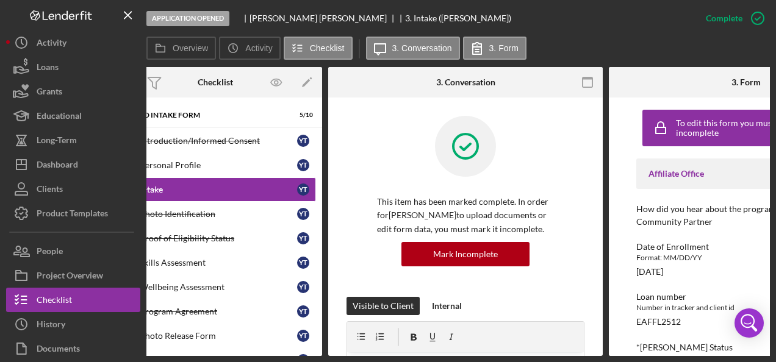
scroll to position [0, 0]
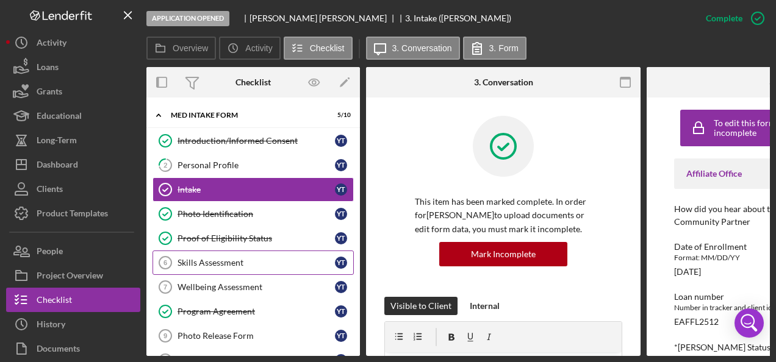
click at [198, 262] on div "Skills Assessment" at bounding box center [256, 263] width 157 height 10
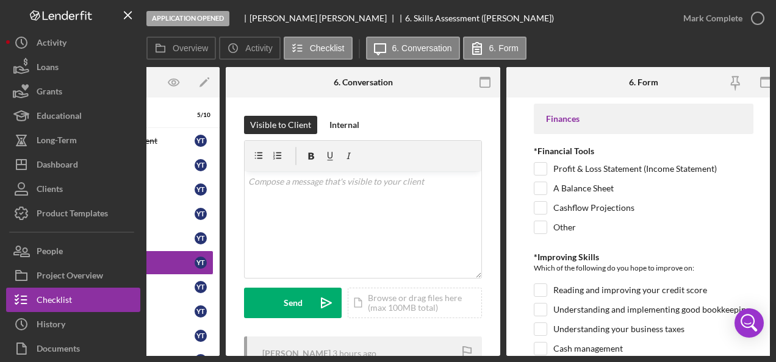
scroll to position [0, 151]
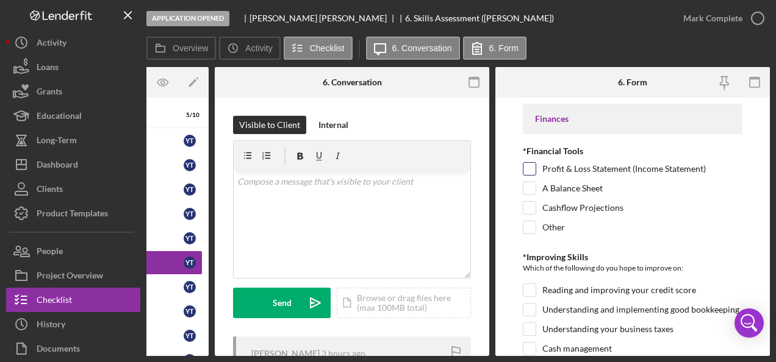
click at [531, 167] on input "Profit & Loss Statement (Income Statement)" at bounding box center [530, 169] width 12 height 12
checkbox input "true"
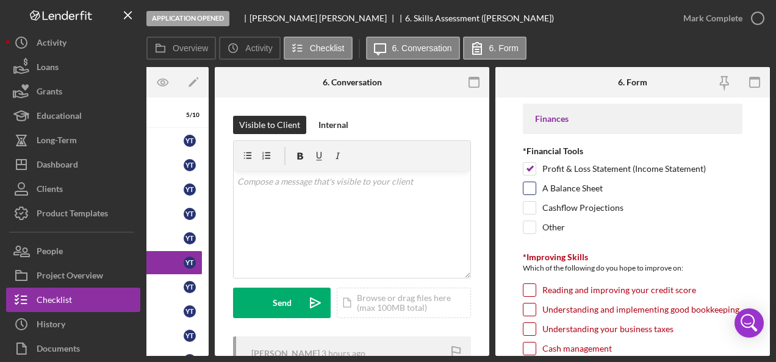
click at [533, 189] on input "A Balance Sheet" at bounding box center [530, 188] width 12 height 12
click at [531, 186] on input "A Balance Sheet" at bounding box center [530, 188] width 12 height 12
checkbox input "false"
click at [530, 209] on input "Cashflow Projections" at bounding box center [530, 208] width 12 height 12
checkbox input "true"
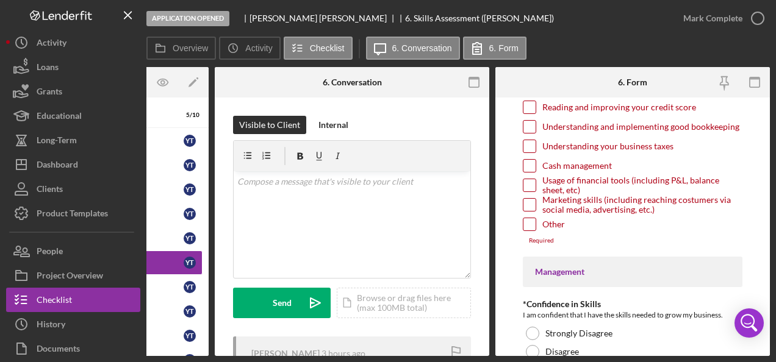
scroll to position [122, 0]
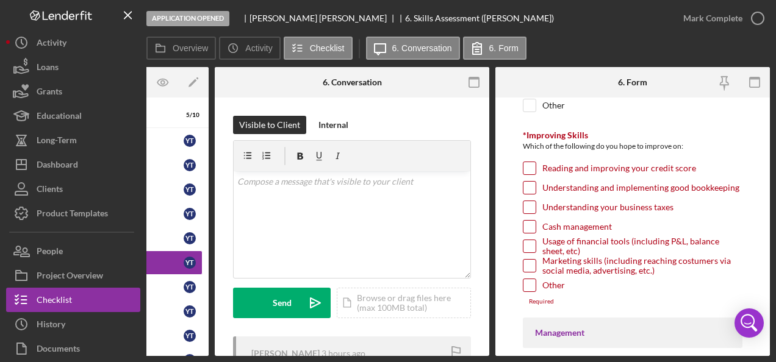
click at [532, 164] on input "Reading and improving your credit score" at bounding box center [530, 168] width 12 height 12
checkbox input "true"
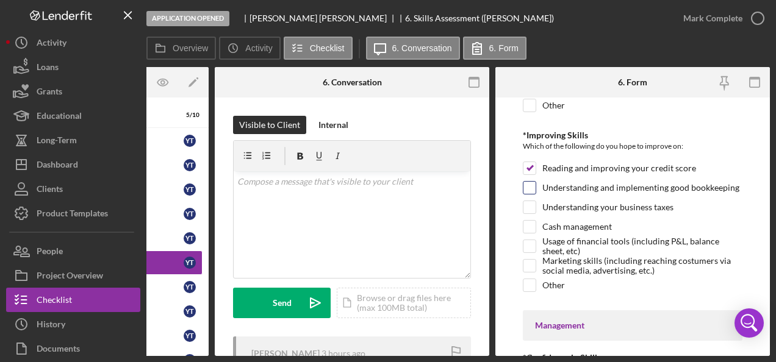
click at [531, 187] on input "Understanding and implementing good bookkeeping" at bounding box center [530, 188] width 12 height 12
checkbox input "true"
click at [527, 210] on input "Understanding your business taxes" at bounding box center [530, 207] width 12 height 12
checkbox input "true"
click at [529, 225] on input "Cash management" at bounding box center [530, 227] width 12 height 12
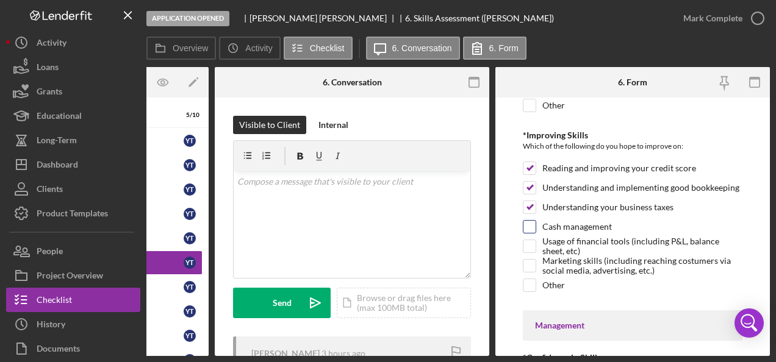
checkbox input "true"
click at [528, 244] on input "Usage of financial tools (including P&L, balance sheet, etc)" at bounding box center [530, 246] width 12 height 12
checkbox input "true"
click at [531, 264] on input "Marketing skills (including reaching costumers via social media, advertising, e…" at bounding box center [530, 266] width 12 height 12
checkbox input "true"
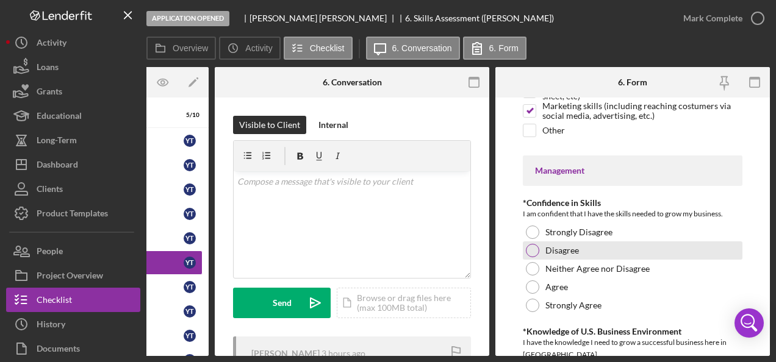
scroll to position [305, 0]
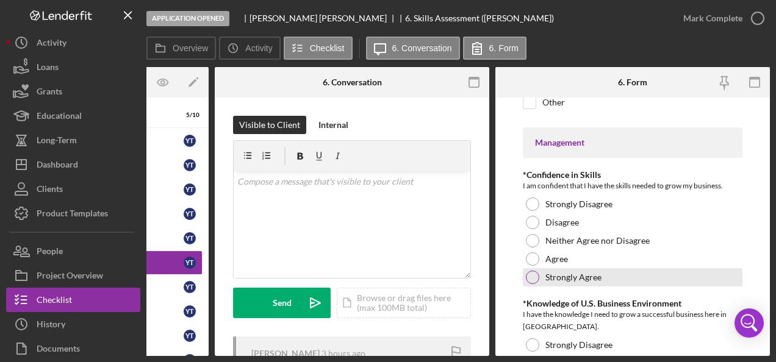
click at [536, 276] on div at bounding box center [532, 277] width 13 height 13
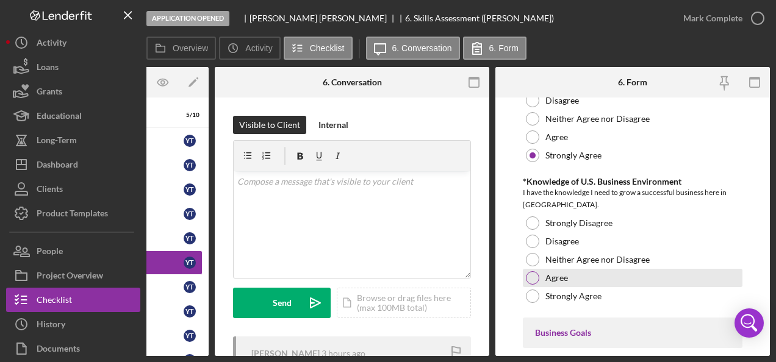
click at [537, 273] on div at bounding box center [532, 278] width 13 height 13
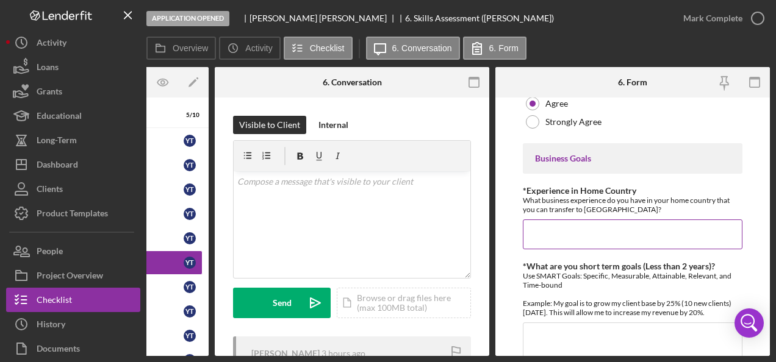
scroll to position [610, 0]
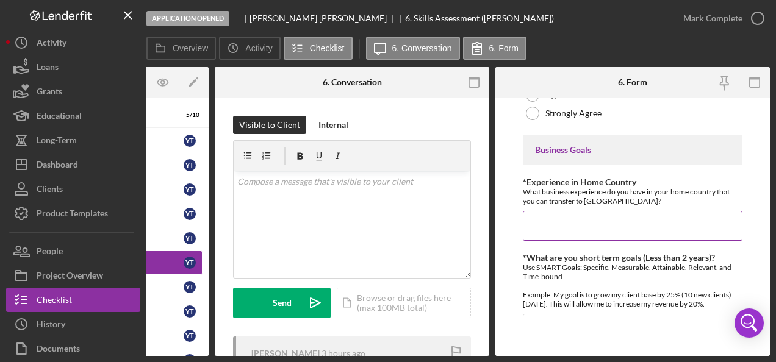
drag, startPoint x: 565, startPoint y: 220, endPoint x: 560, endPoint y: 214, distance: 8.2
click at [564, 217] on input "*Experience in Home Country" at bounding box center [633, 225] width 220 height 29
paste input "By the end of 2026, I will deliver one Business Administration and Sales worksh…"
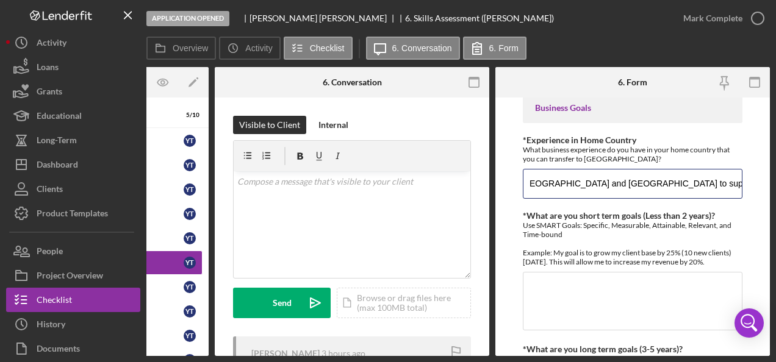
scroll to position [671, 0]
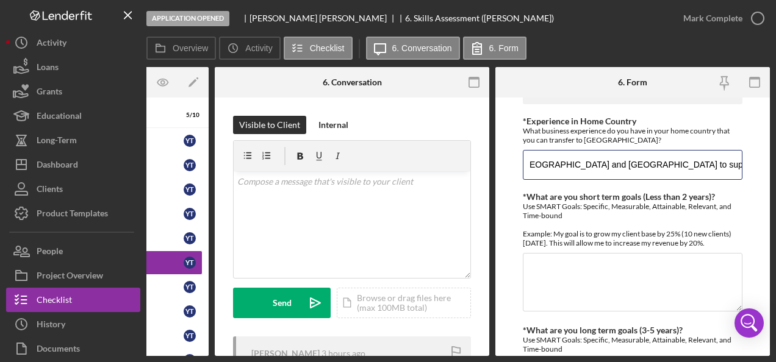
type input "By the end of 2026, I will deliver one Business Administration and Sales worksh…"
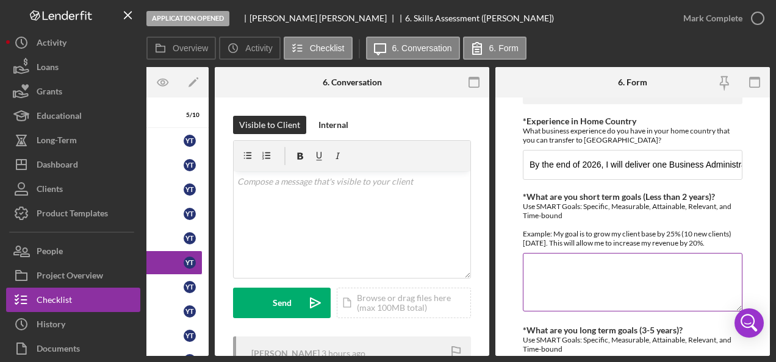
drag, startPoint x: 572, startPoint y: 266, endPoint x: 566, endPoint y: 262, distance: 7.4
click at [572, 266] on textarea "*What are you short term goals (Less than 2 years)?" at bounding box center [633, 282] width 220 height 59
paste textarea "Within the next 2 years, I will establish my business, increase productivity, a…"
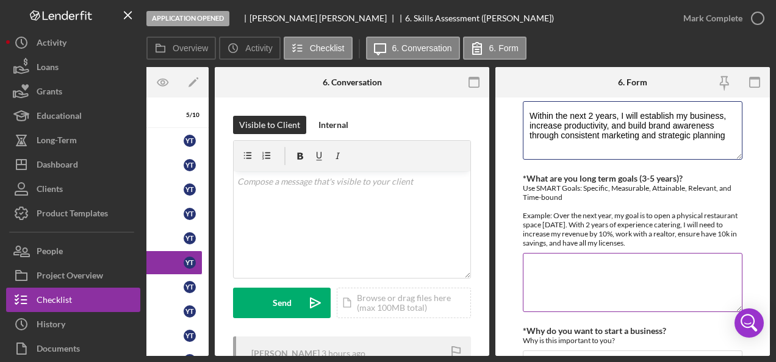
scroll to position [854, 0]
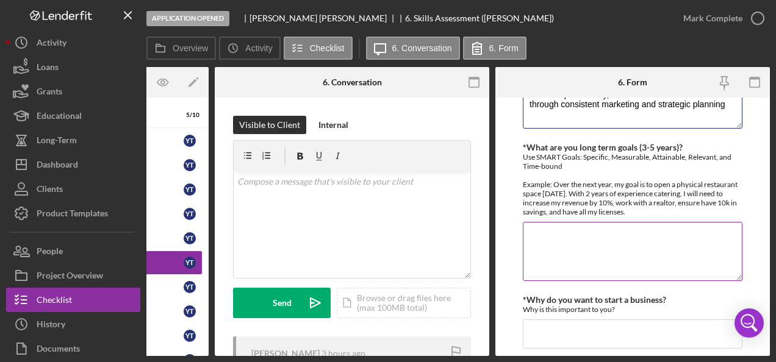
type textarea "Within the next 2 years, I will establish my business, increase productivity, a…"
click at [538, 231] on textarea "*What are you long term goals (3-5 years)?" at bounding box center [633, 251] width 220 height 59
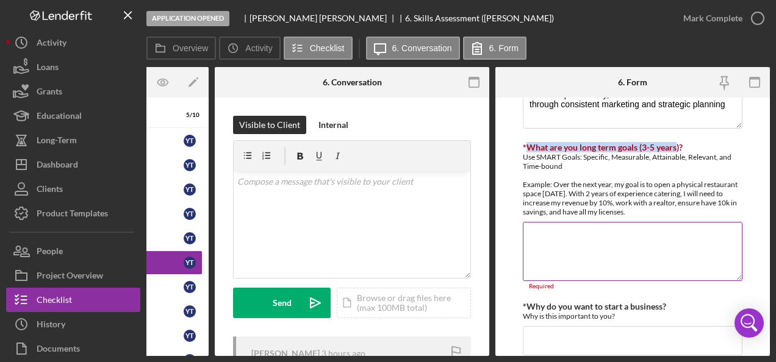
drag, startPoint x: 530, startPoint y: 143, endPoint x: 675, endPoint y: 143, distance: 145.2
click at [675, 143] on label "*What are you long term goals (3-5 years)?" at bounding box center [603, 147] width 160 height 10
copy label "What are you long term goals (3-5 year"
click at [575, 227] on textarea "*What are you long term goals (3-5 years)?" at bounding box center [633, 251] width 220 height 59
paste textarea "Within 3 to 5 years, I aim to achieve a 5-star Google rating to strengthen my b…"
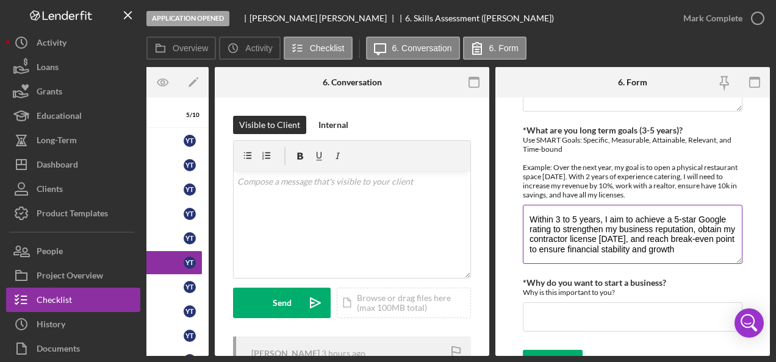
scroll to position [888, 0]
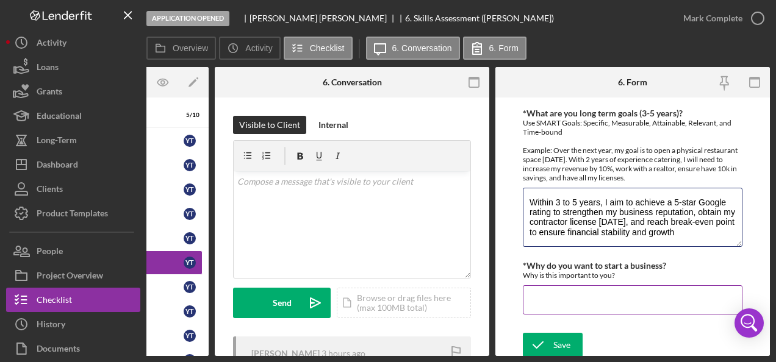
type textarea "Within 3 to 5 years, I aim to achieve a 5-star Google rating to strengthen my b…"
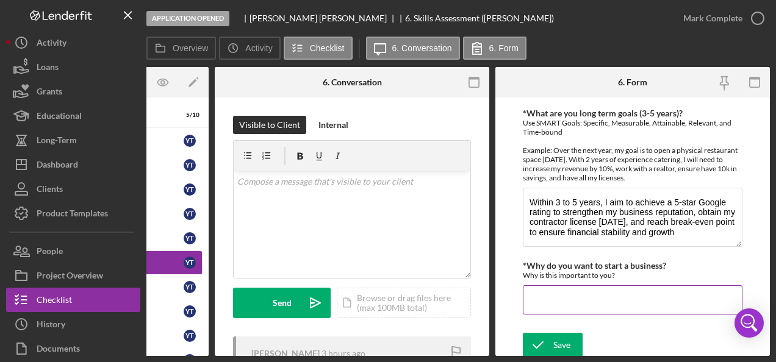
click at [539, 290] on input "*Why do you want to start a business?" at bounding box center [633, 300] width 220 height 29
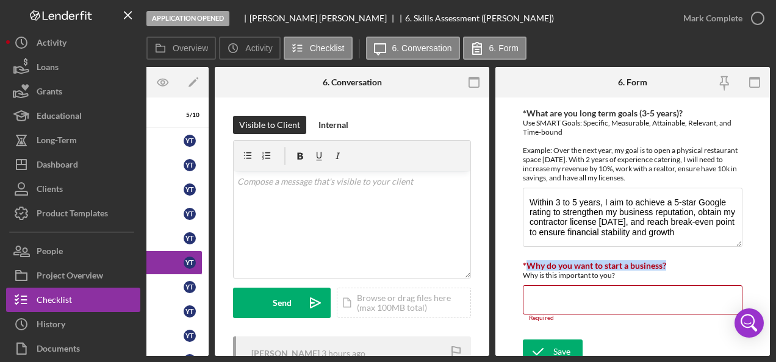
drag, startPoint x: 677, startPoint y: 258, endPoint x: 528, endPoint y: 251, distance: 148.4
copy label "Why do you want to start a business?"
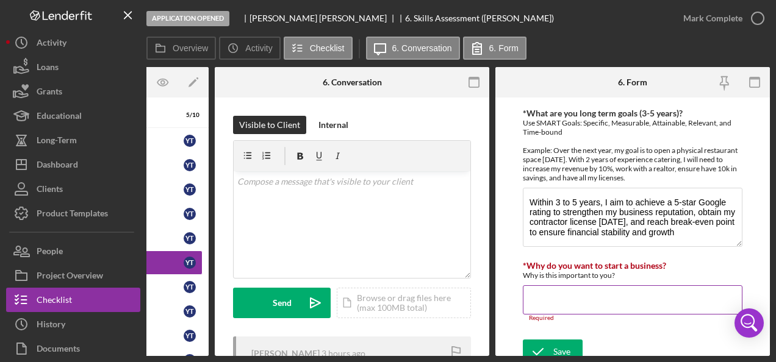
drag, startPoint x: 559, startPoint y: 291, endPoint x: 553, endPoint y: 286, distance: 7.8
click at [557, 288] on input "*Why do you want to start a business?" at bounding box center [633, 300] width 220 height 29
paste input "want to start a business because I love this growing industry, and with my real…"
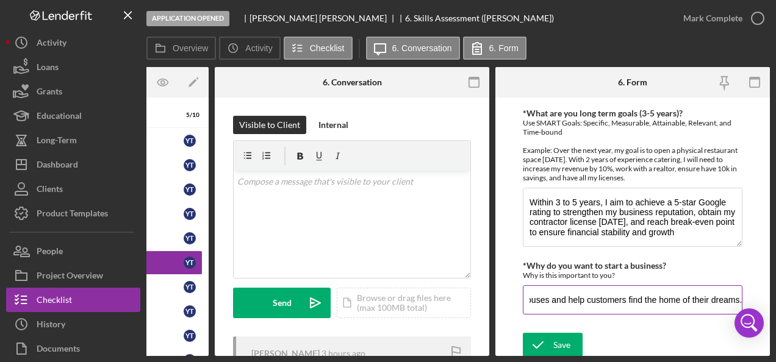
click at [535, 290] on input "want to start a business because I love this growing industry, and with my real…" at bounding box center [633, 300] width 220 height 29
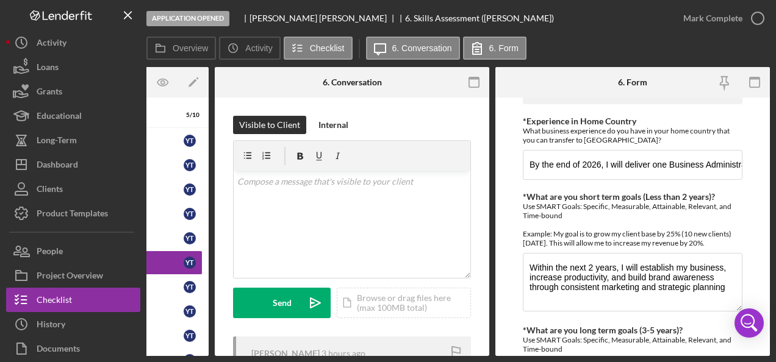
scroll to position [888, 0]
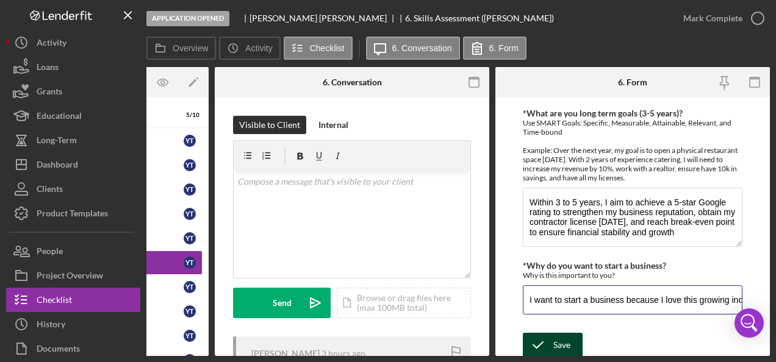
type input "I want to start a business because I love this growing industry, and with my re…"
click at [548, 338] on icon "submit" at bounding box center [538, 345] width 31 height 31
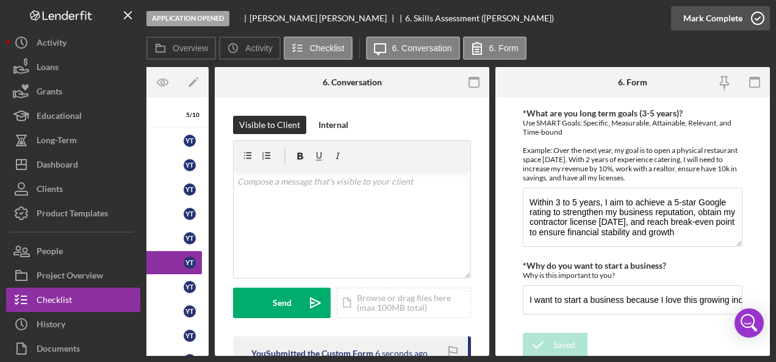
click at [762, 18] on icon "button" at bounding box center [758, 18] width 31 height 31
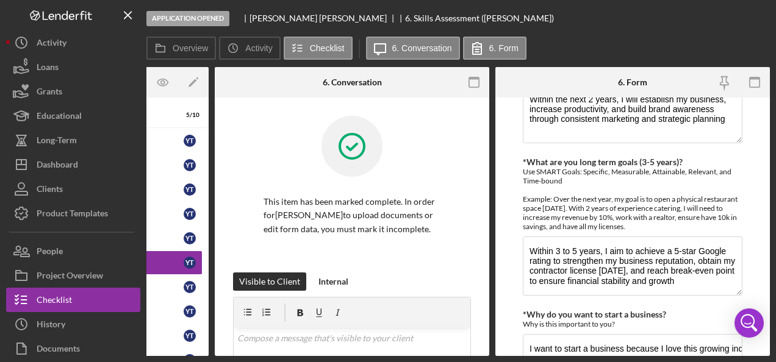
scroll to position [937, 0]
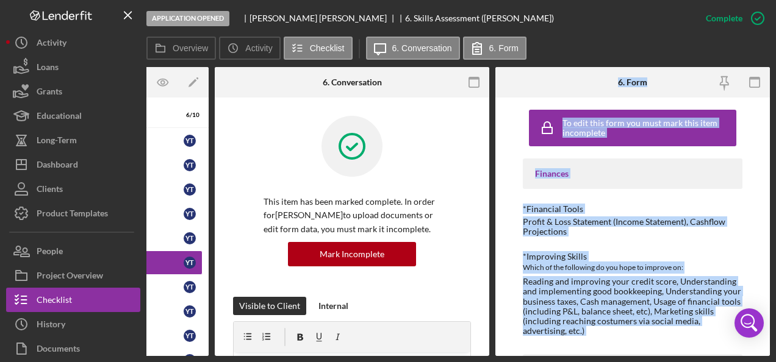
drag, startPoint x: 499, startPoint y: 351, endPoint x: 394, endPoint y: 358, distance: 105.7
click at [394, 358] on div "Application Opened Yaima Tejeda 6. Skills Assessment (Yaima T.) Complete Mark I…" at bounding box center [388, 181] width 776 height 362
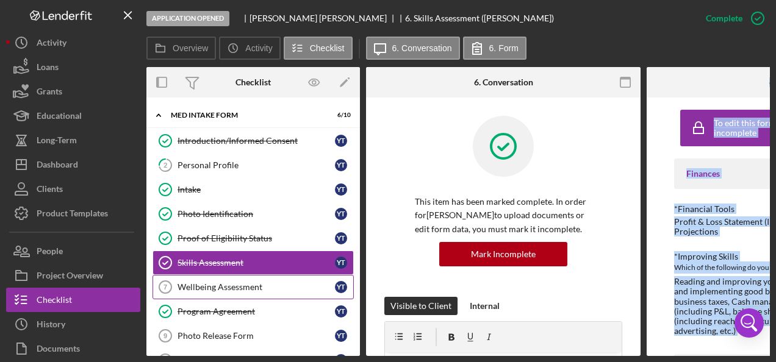
click at [222, 275] on link "Wellbeing Assessment 7 Wellbeing Assessment Y T" at bounding box center [253, 287] width 201 height 24
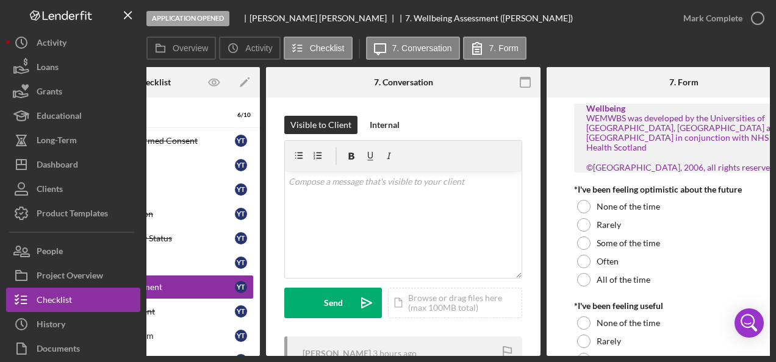
scroll to position [0, 151]
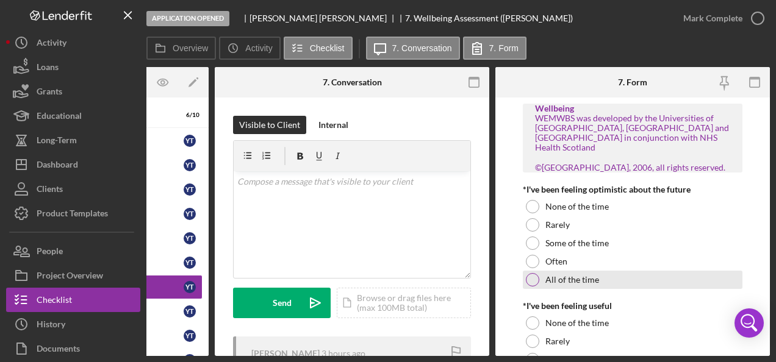
click at [530, 280] on div at bounding box center [532, 279] width 13 height 13
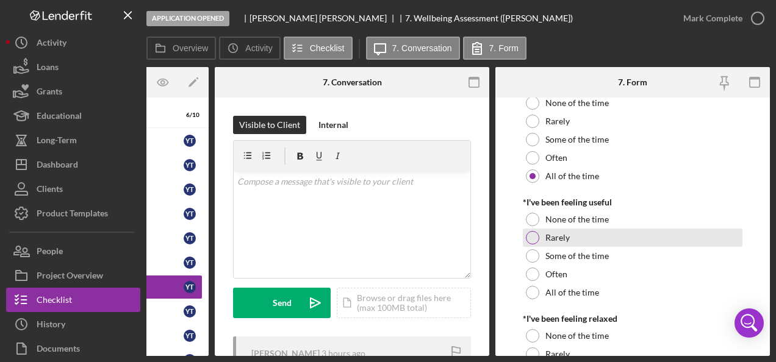
scroll to position [122, 0]
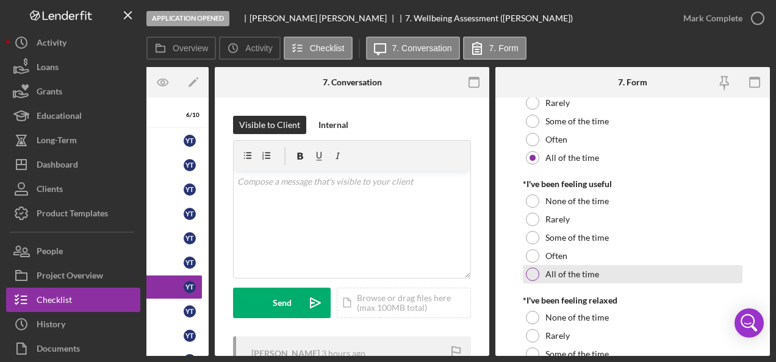
click at [531, 272] on div at bounding box center [532, 274] width 13 height 13
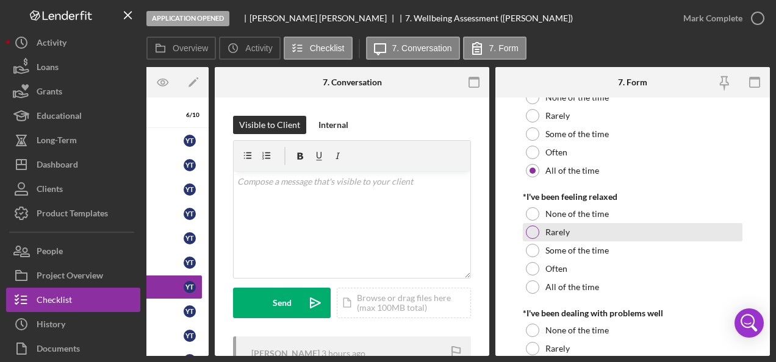
scroll to position [244, 0]
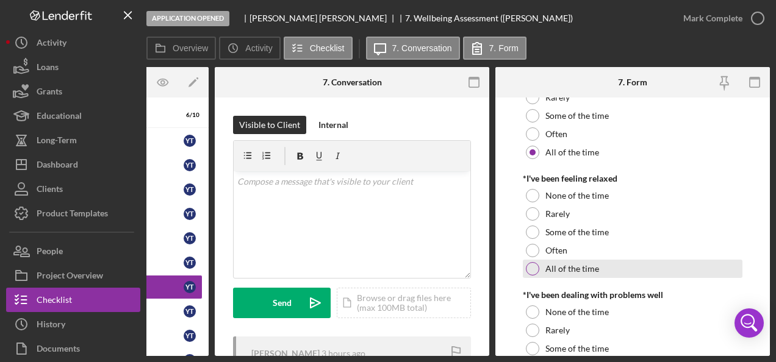
click at [530, 266] on div at bounding box center [532, 268] width 13 height 13
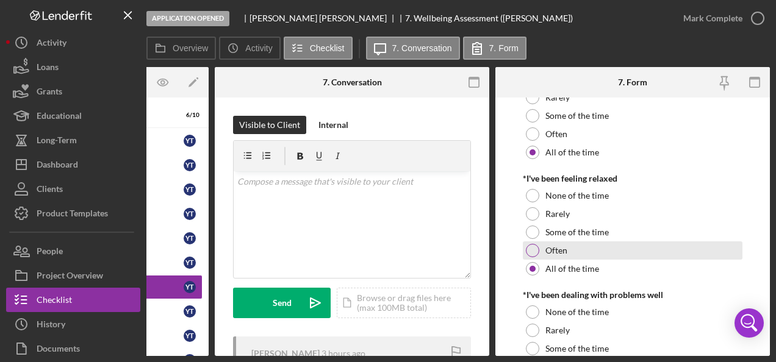
click at [555, 247] on label "Often" at bounding box center [557, 251] width 22 height 10
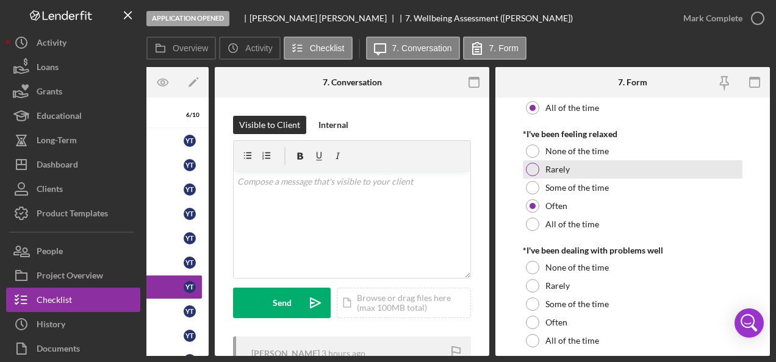
scroll to position [366, 0]
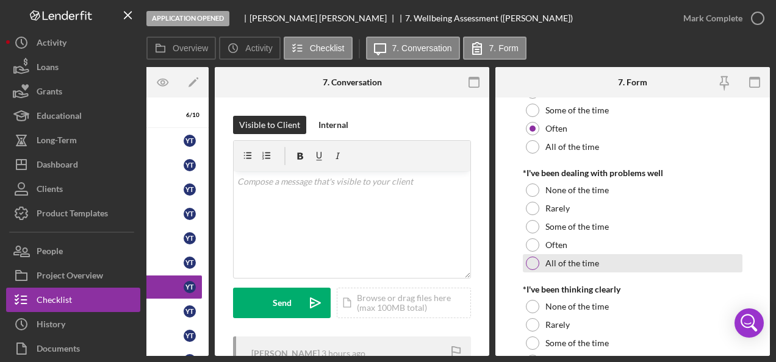
click at [534, 260] on div at bounding box center [532, 263] width 13 height 13
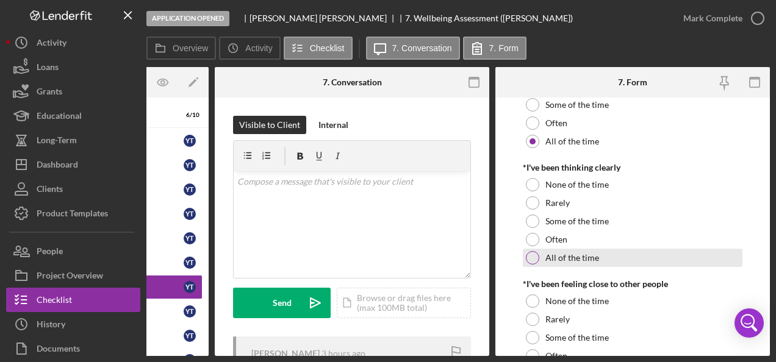
click at [528, 259] on div at bounding box center [532, 257] width 13 height 13
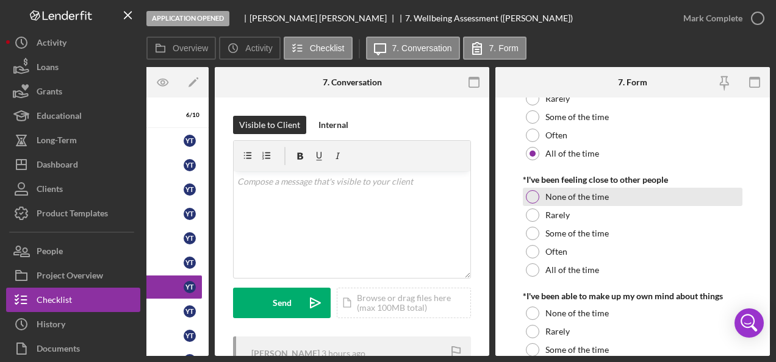
scroll to position [610, 0]
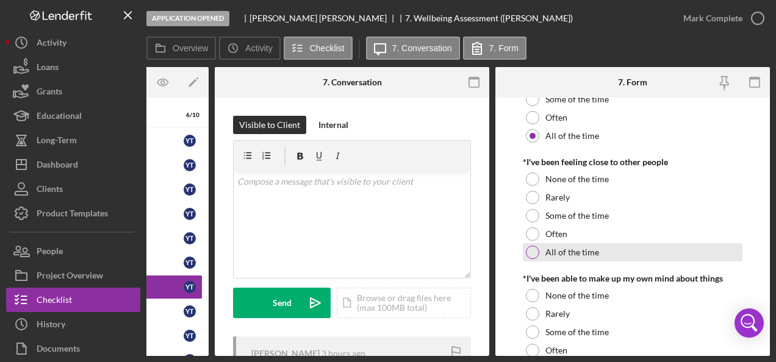
click at [533, 253] on div at bounding box center [532, 252] width 13 height 13
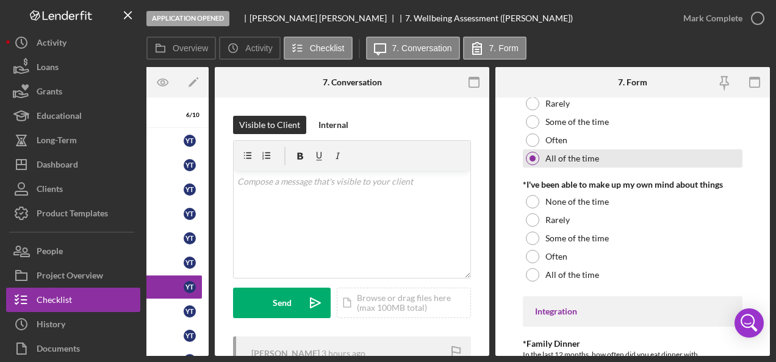
scroll to position [732, 0]
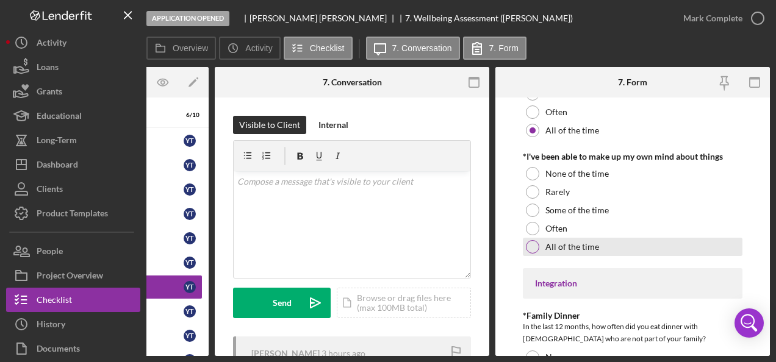
click at [537, 247] on div at bounding box center [532, 246] width 13 height 13
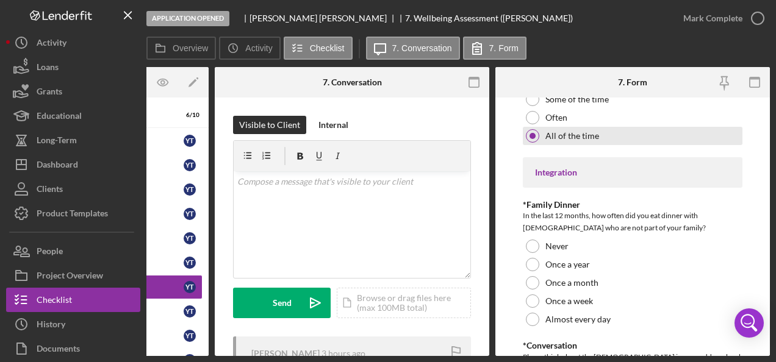
scroll to position [854, 0]
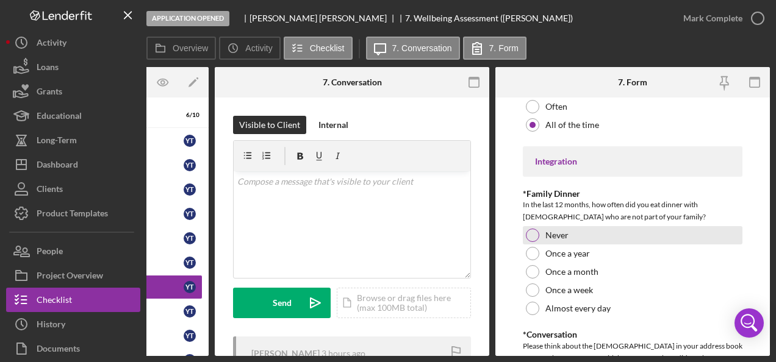
drag, startPoint x: 530, startPoint y: 232, endPoint x: 528, endPoint y: 244, distance: 12.3
click at [530, 232] on div at bounding box center [532, 235] width 13 height 13
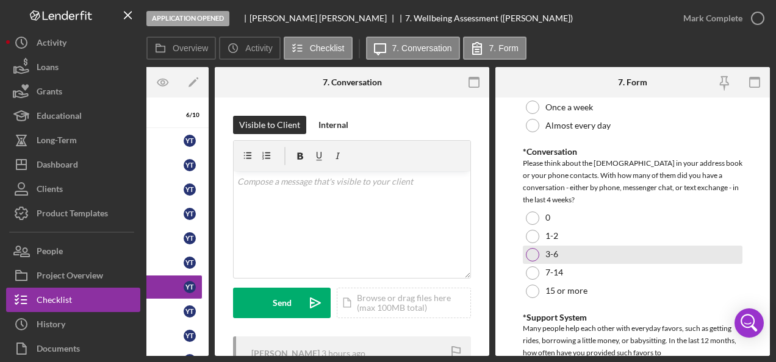
scroll to position [1098, 0]
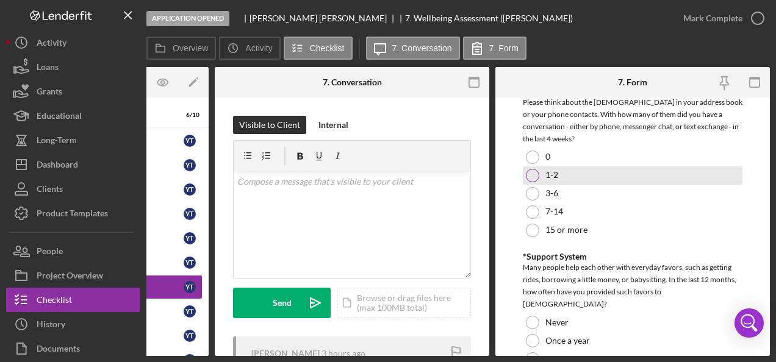
click at [532, 176] on div at bounding box center [532, 175] width 13 height 13
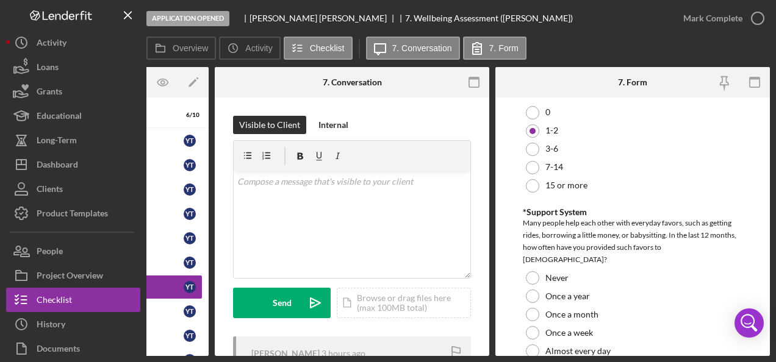
scroll to position [1220, 0]
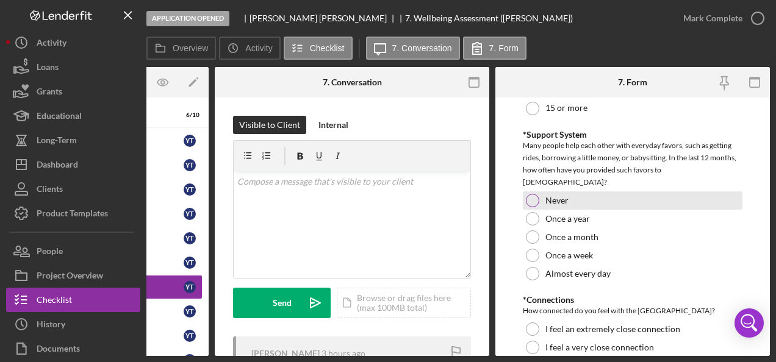
click at [532, 194] on div at bounding box center [532, 200] width 13 height 13
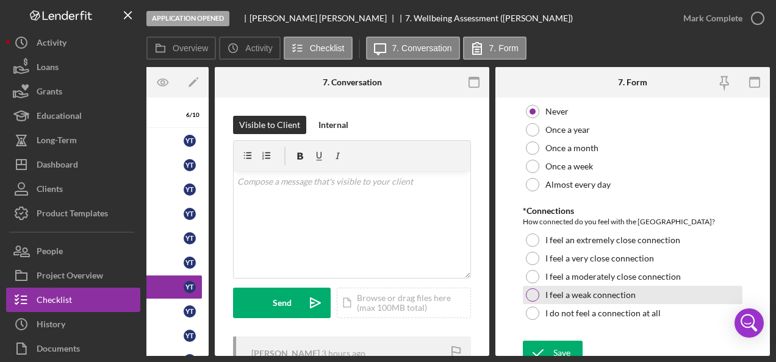
scroll to position [1311, 0]
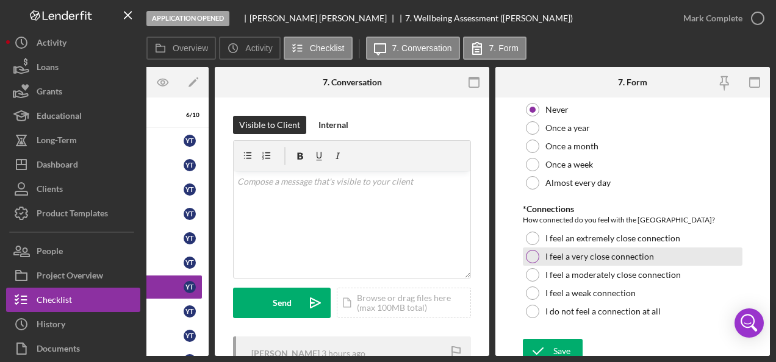
drag, startPoint x: 538, startPoint y: 225, endPoint x: 533, endPoint y: 246, distance: 21.9
click at [538, 229] on div "I feel an extremely close connection" at bounding box center [633, 238] width 220 height 18
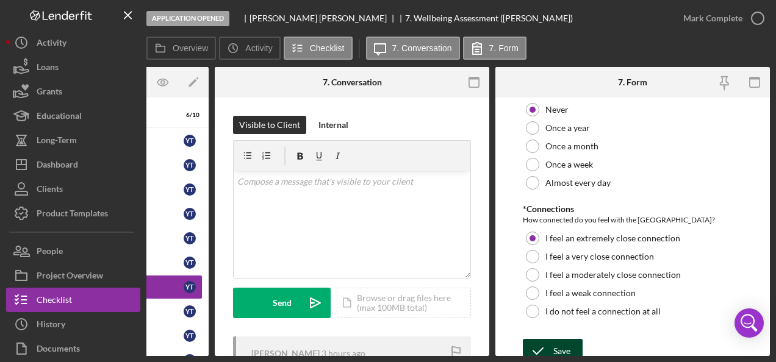
click at [558, 339] on div "Save" at bounding box center [561, 351] width 17 height 24
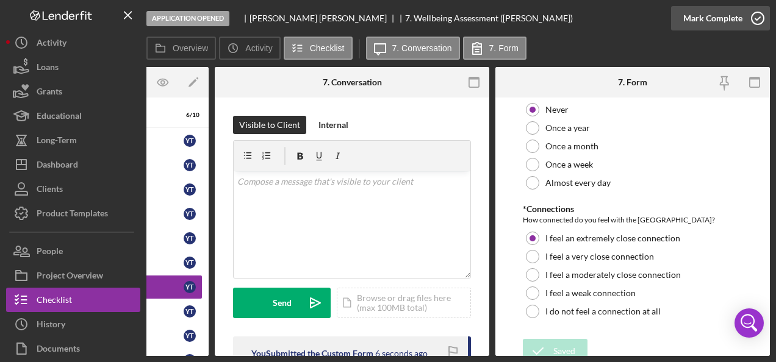
click at [753, 21] on icon "button" at bounding box center [758, 18] width 31 height 31
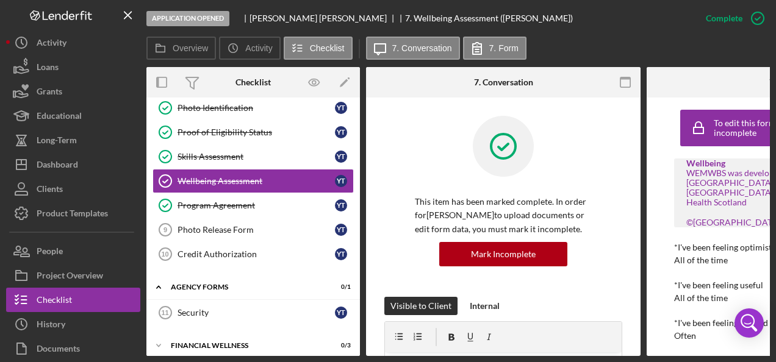
scroll to position [122, 0]
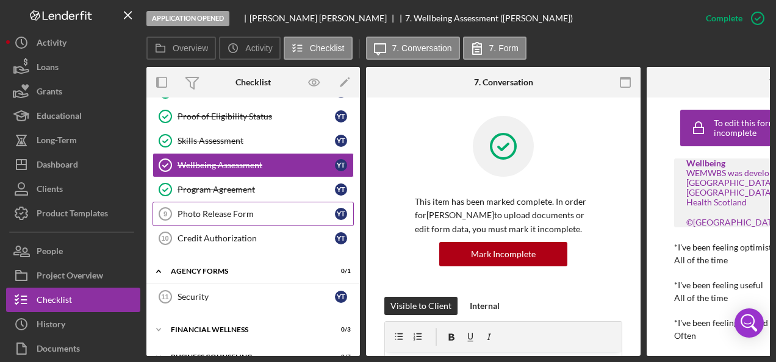
click at [194, 203] on link "Photo Release Form 9 Photo Release Form Y T" at bounding box center [253, 214] width 201 height 24
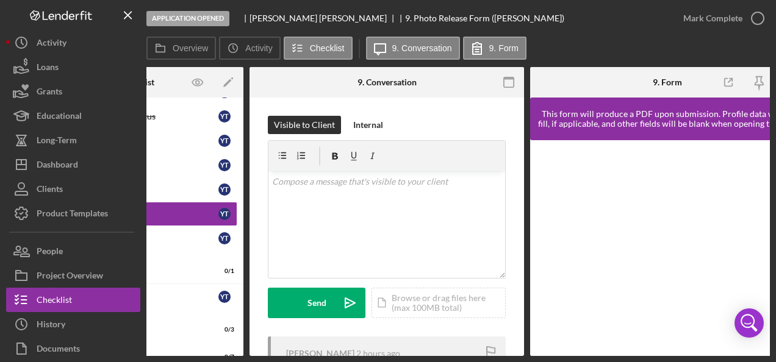
scroll to position [0, 151]
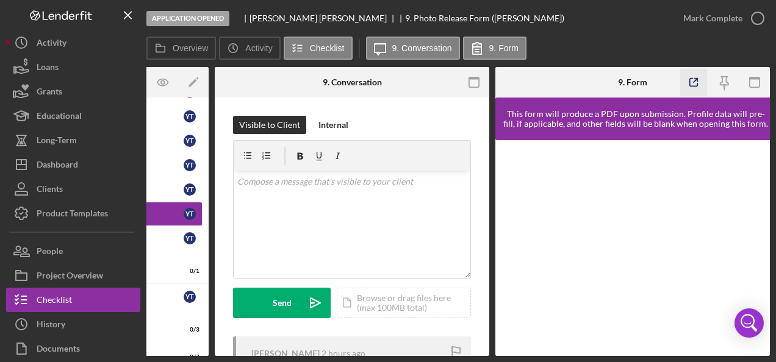
click at [693, 81] on icon "button" at bounding box center [693, 82] width 27 height 27
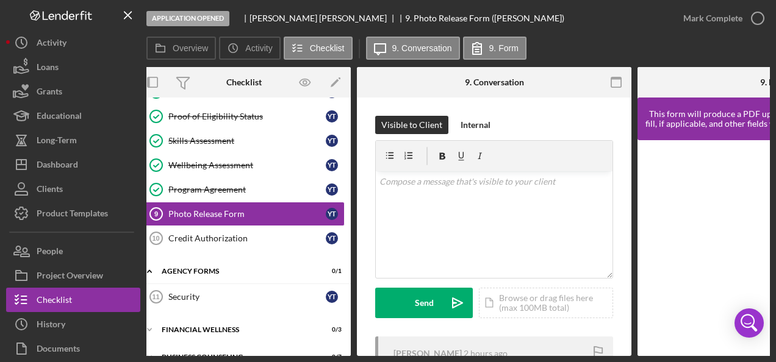
scroll to position [0, 0]
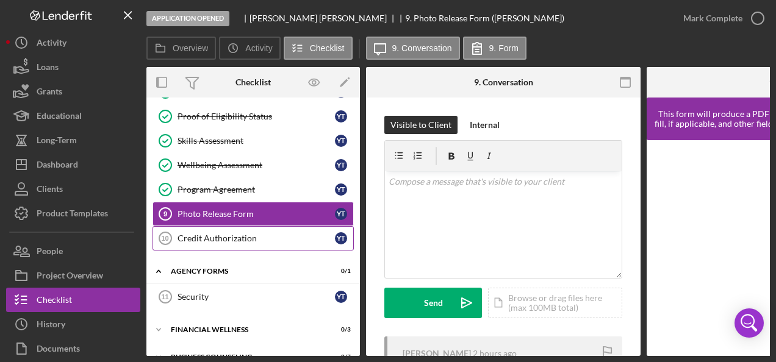
click at [226, 236] on div "Credit Authorization" at bounding box center [256, 239] width 157 height 10
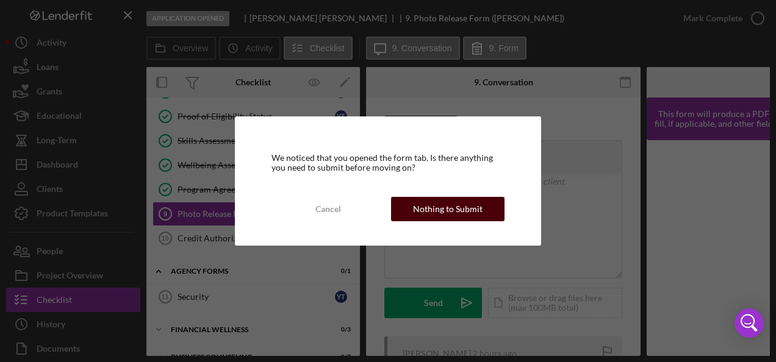
click at [418, 203] on div "Nothing to Submit" at bounding box center [448, 209] width 70 height 24
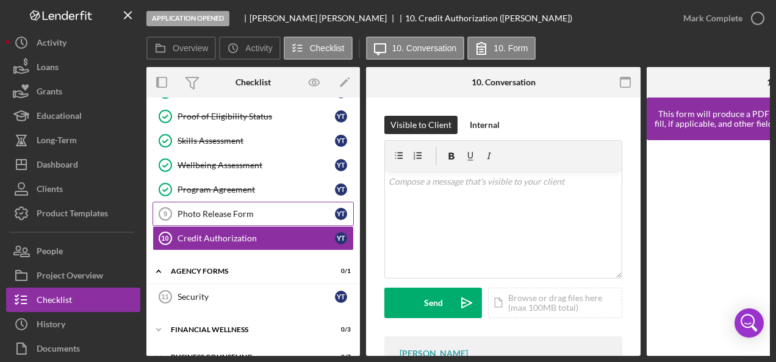
click at [223, 213] on div "Photo Release Form" at bounding box center [256, 214] width 157 height 10
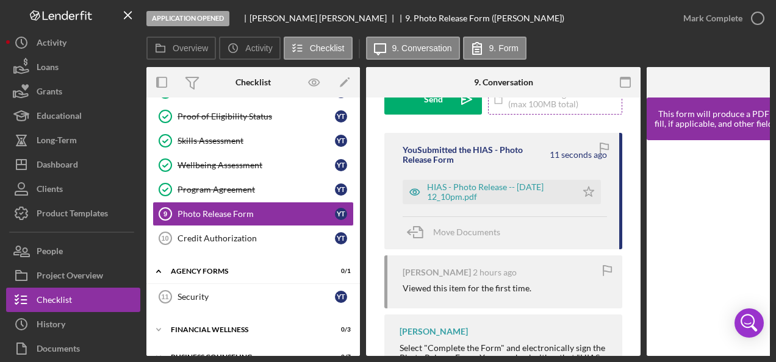
scroll to position [244, 0]
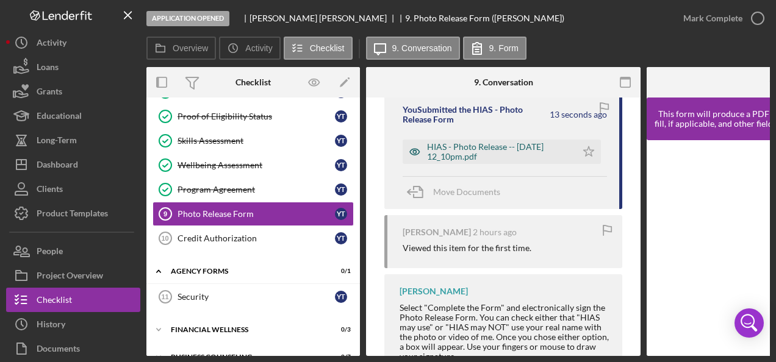
click at [469, 153] on div "HIAS - Photo Release -- 2025-10-01 12_10pm.pdf" at bounding box center [498, 152] width 143 height 20
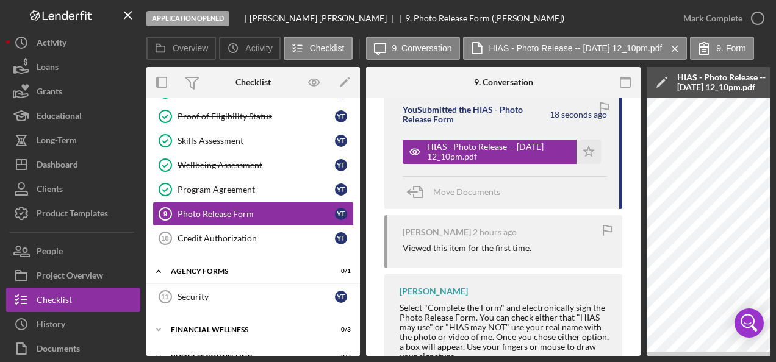
drag, startPoint x: 467, startPoint y: 352, endPoint x: 542, endPoint y: 351, distance: 75.1
click at [542, 351] on div "Select "Complete the Form" and electronically sign the Photo Release Form. You …" at bounding box center [505, 332] width 211 height 59
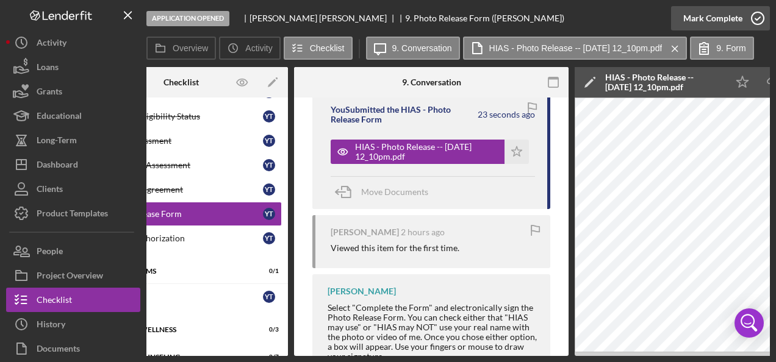
click at [749, 17] on icon "button" at bounding box center [758, 18] width 31 height 31
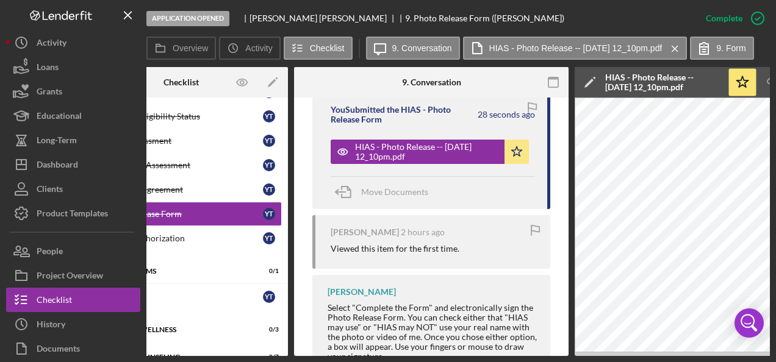
scroll to position [0, 0]
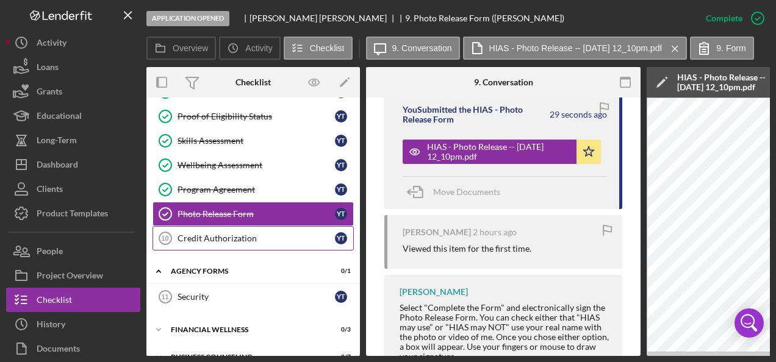
click at [220, 244] on link "Credit Authorization 10 Credit Authorization Y T" at bounding box center [253, 238] width 201 height 24
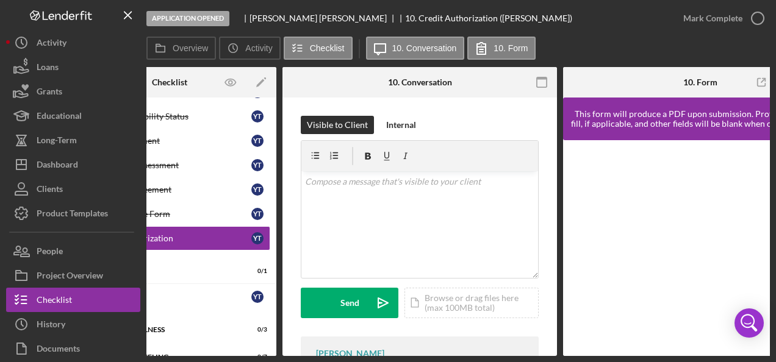
scroll to position [0, 151]
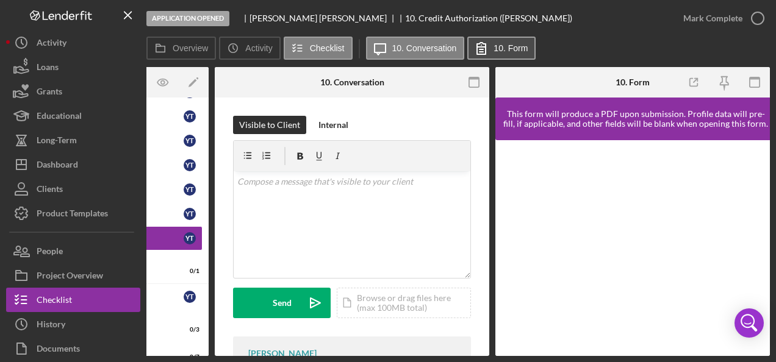
click at [488, 44] on icon at bounding box center [481, 48] width 31 height 31
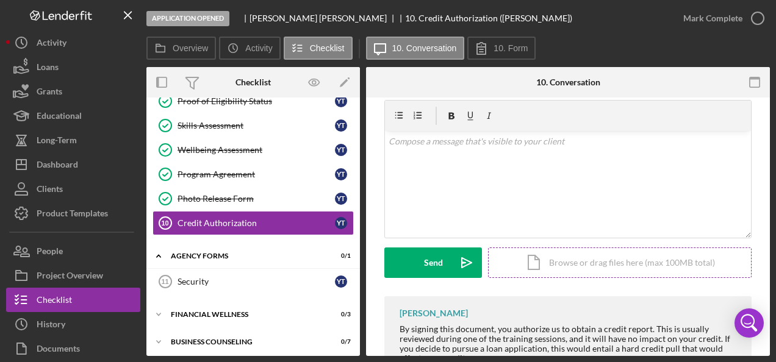
scroll to position [0, 0]
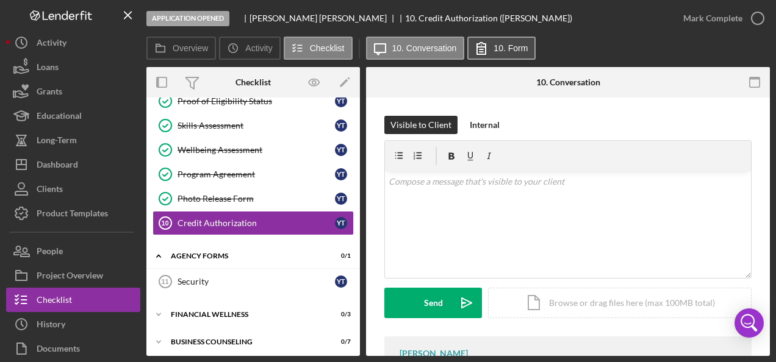
click at [505, 52] on label "10. Form" at bounding box center [511, 48] width 34 height 10
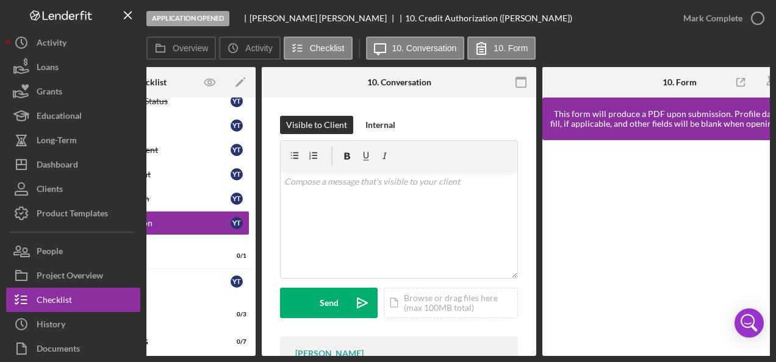
scroll to position [0, 151]
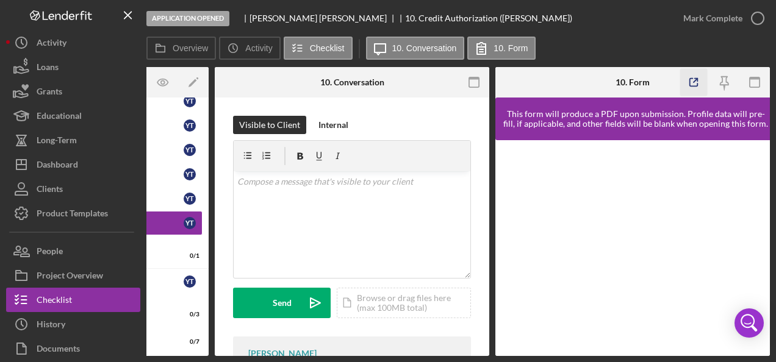
click at [697, 79] on polyline "button" at bounding box center [696, 80] width 3 height 3
drag, startPoint x: 369, startPoint y: 357, endPoint x: 262, endPoint y: 350, distance: 107.0
click at [262, 350] on div "Application Opened Yaima Tejeda 10. Credit Authorization (Yaima T.) Mark Comple…" at bounding box center [388, 181] width 776 height 362
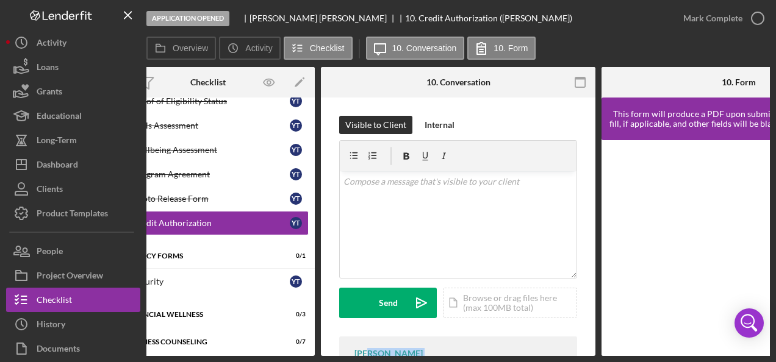
scroll to position [0, 0]
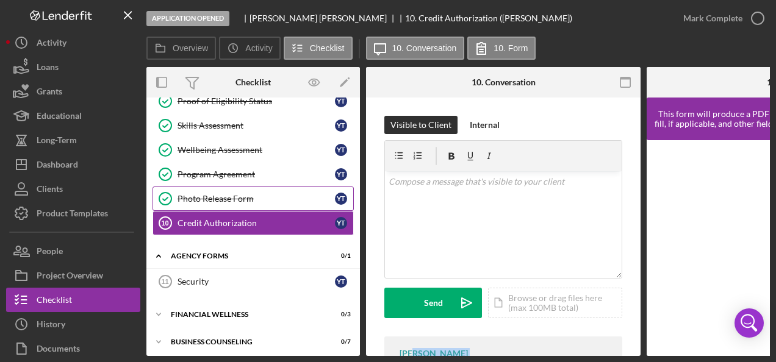
click at [192, 194] on div "Photo Release Form" at bounding box center [256, 199] width 157 height 10
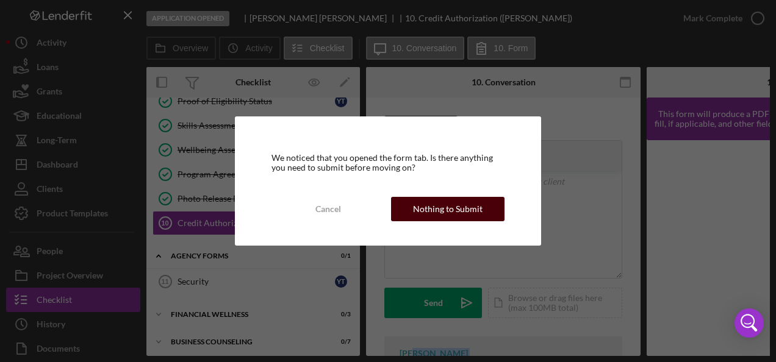
click at [441, 205] on div "Nothing to Submit" at bounding box center [448, 209] width 70 height 24
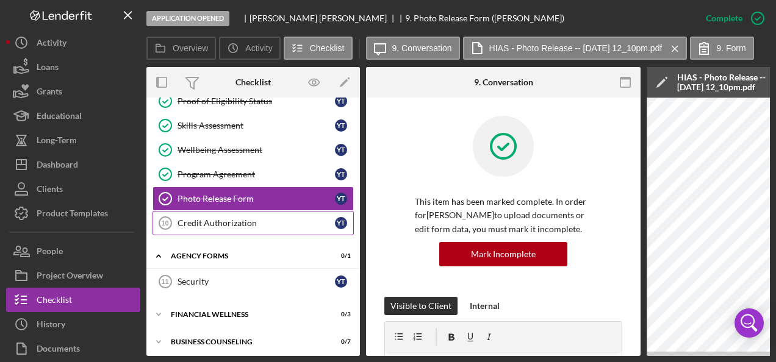
click at [209, 214] on link "Credit Authorization 10 Credit Authorization Y T" at bounding box center [253, 223] width 201 height 24
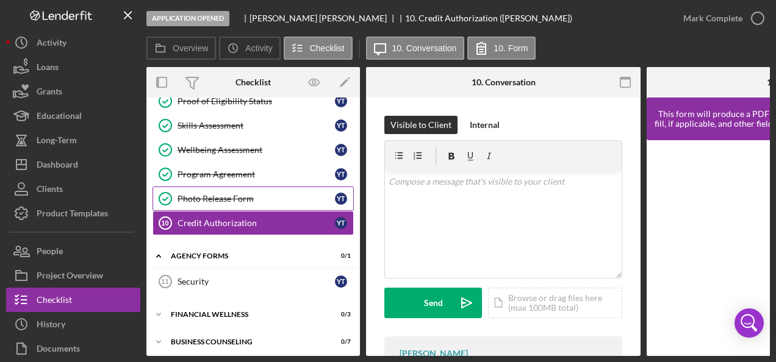
click at [255, 194] on div "Photo Release Form" at bounding box center [256, 199] width 157 height 10
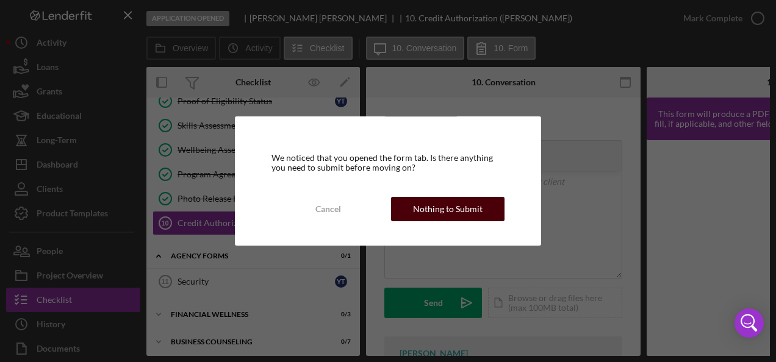
click at [449, 214] on div "Nothing to Submit" at bounding box center [448, 209] width 70 height 24
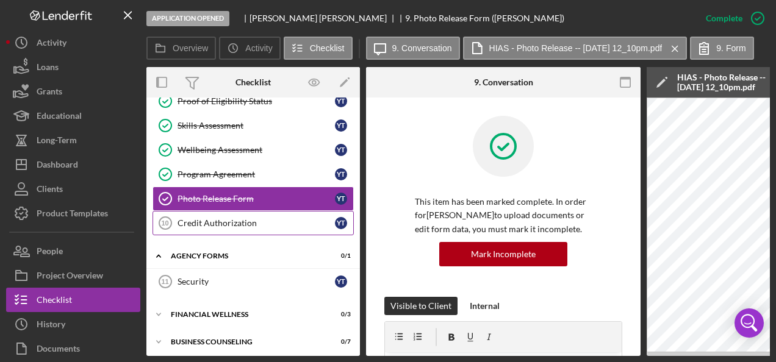
click at [222, 220] on div "Credit Authorization" at bounding box center [256, 223] width 157 height 10
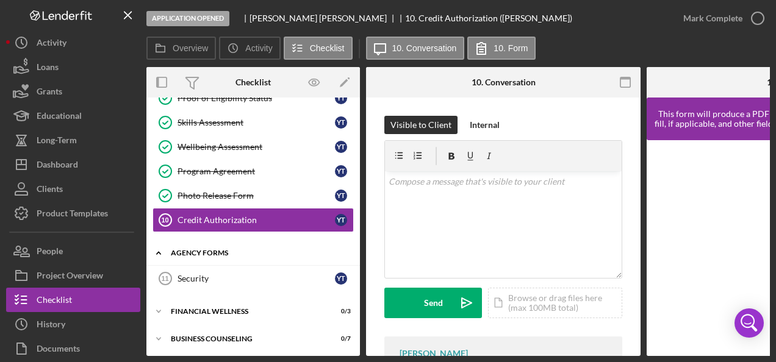
scroll to position [141, 0]
click at [210, 308] on div "Financial Wellness" at bounding box center [258, 311] width 174 height 7
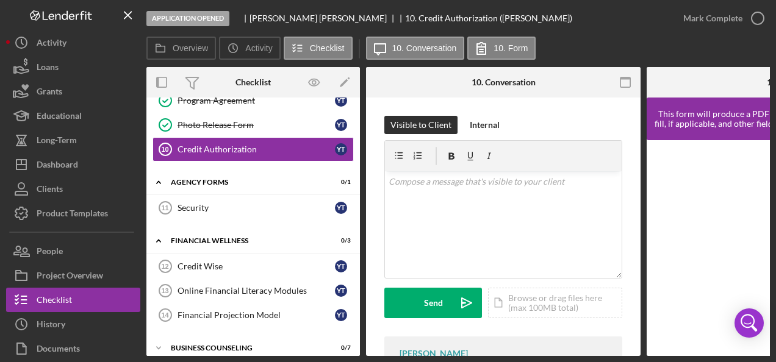
scroll to position [220, 0]
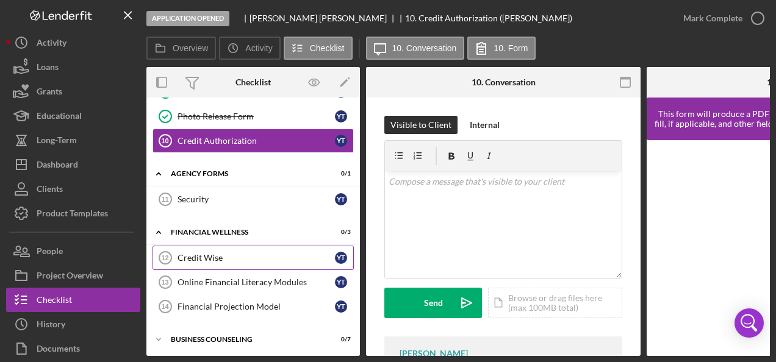
click at [199, 253] on div "Credit Wise" at bounding box center [256, 258] width 157 height 10
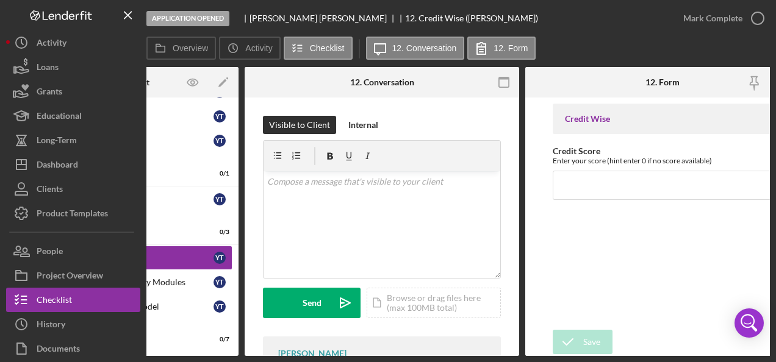
scroll to position [0, 151]
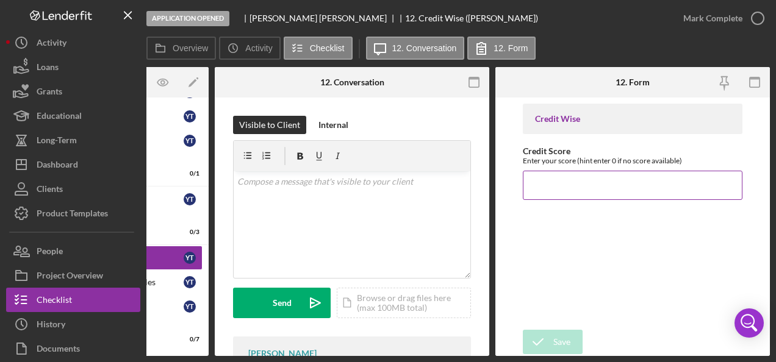
click at [549, 178] on input "Credit Score" at bounding box center [633, 185] width 220 height 29
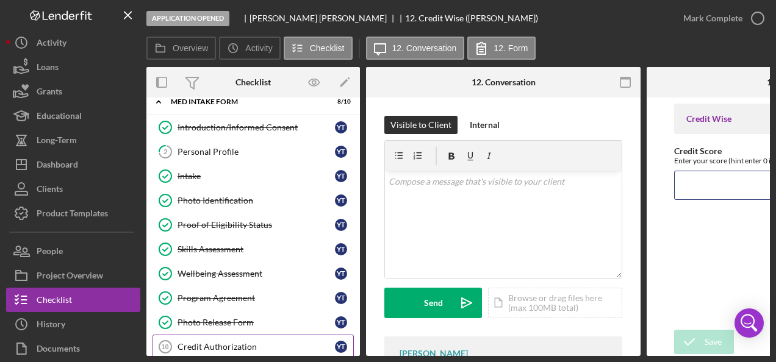
scroll to position [0, 0]
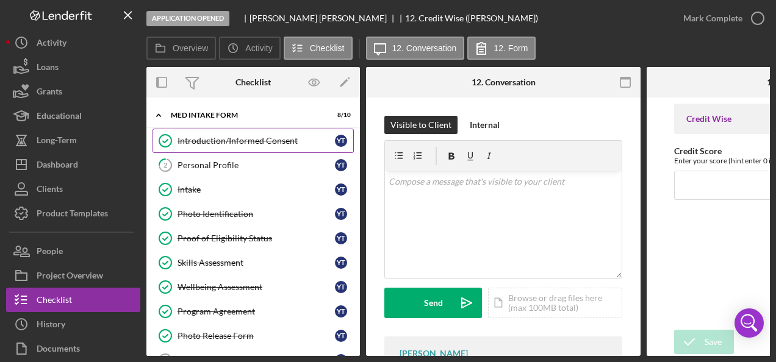
click at [232, 142] on div "Introduction/Informed Consent" at bounding box center [256, 141] width 157 height 10
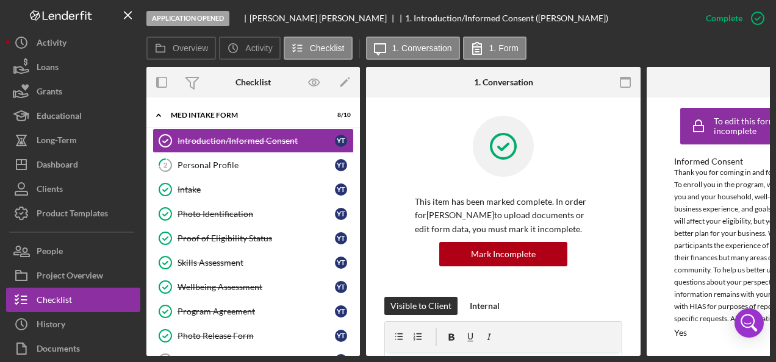
scroll to position [5, 0]
click at [220, 160] on div "Personal Profile" at bounding box center [256, 165] width 157 height 10
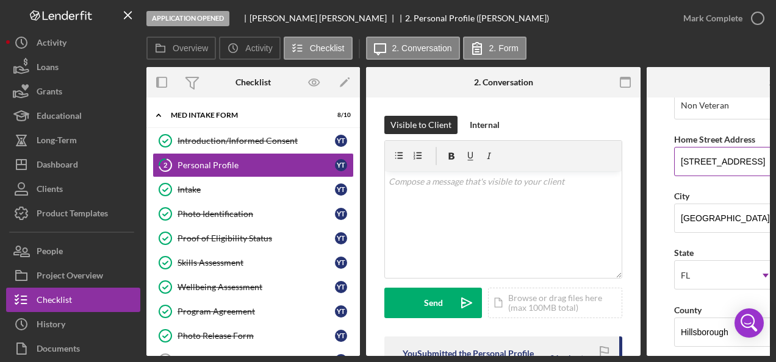
scroll to position [183, 0]
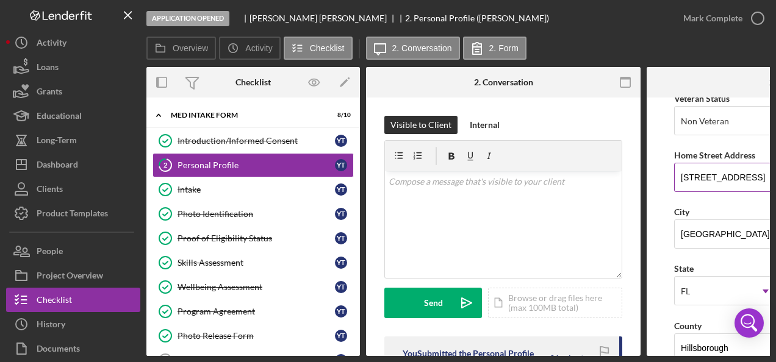
click at [687, 181] on input "4911 COUNTRY AIRE LANE" at bounding box center [784, 177] width 220 height 29
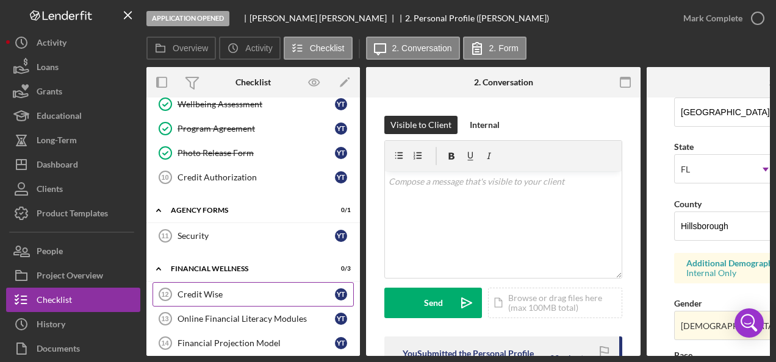
click at [198, 284] on link "Credit Wise 12 Credit Wise Y T" at bounding box center [253, 295] width 201 height 24
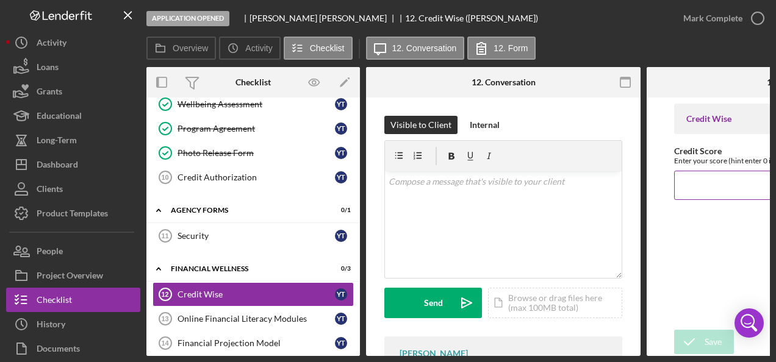
click at [713, 188] on input "Credit Score" at bounding box center [784, 185] width 220 height 29
type input "741"
click at [700, 339] on icon "submit" at bounding box center [689, 342] width 31 height 31
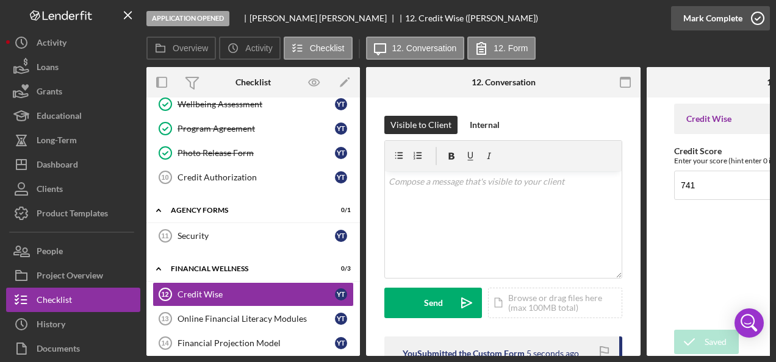
click at [754, 13] on circle "button" at bounding box center [758, 18] width 12 height 12
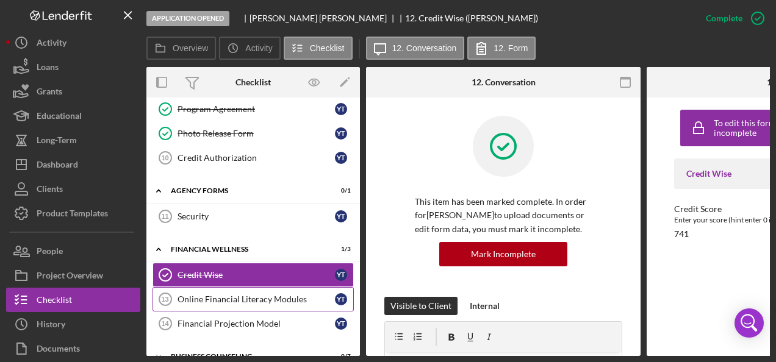
scroll to position [220, 0]
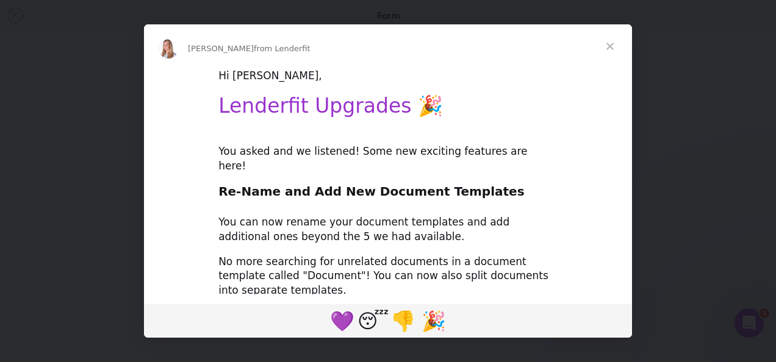
click at [608, 42] on span "Close" at bounding box center [610, 46] width 44 height 44
